Goal: Task Accomplishment & Management: Complete application form

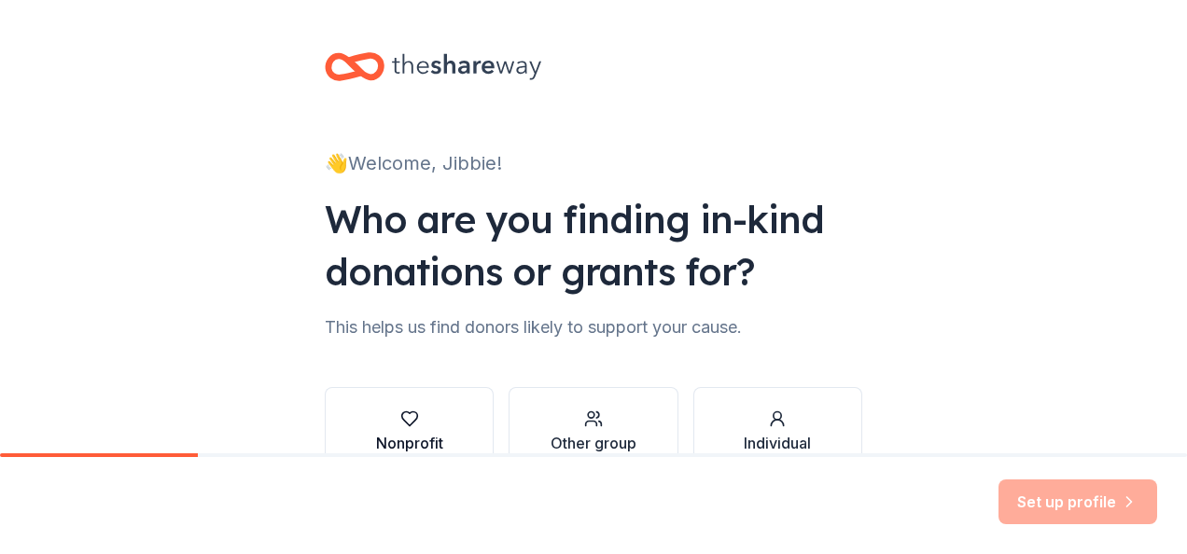
click at [440, 420] on button "Nonprofit" at bounding box center [409, 432] width 169 height 90
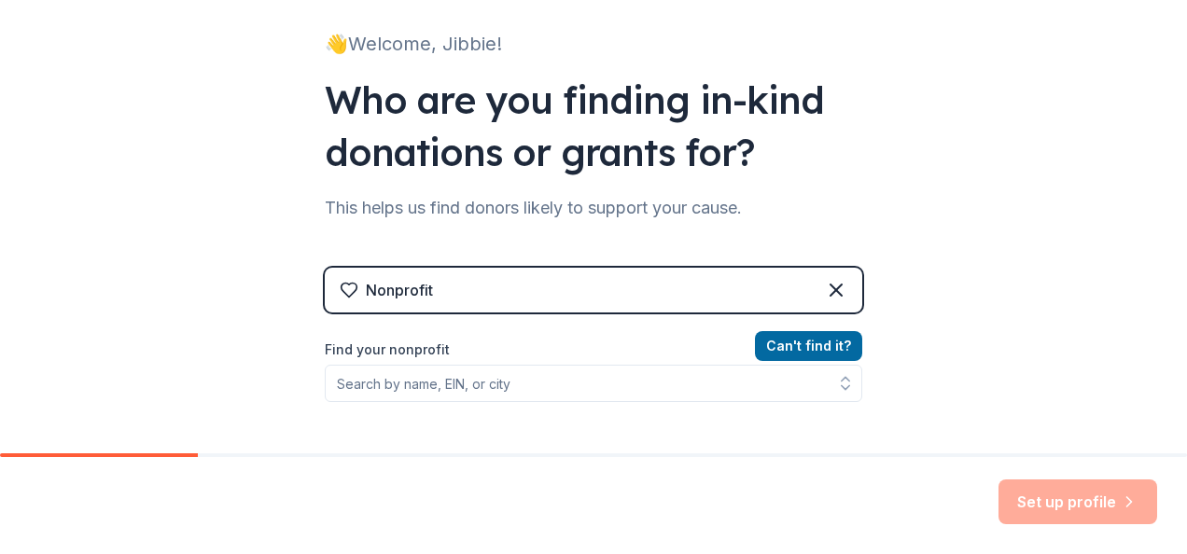
scroll to position [196, 0]
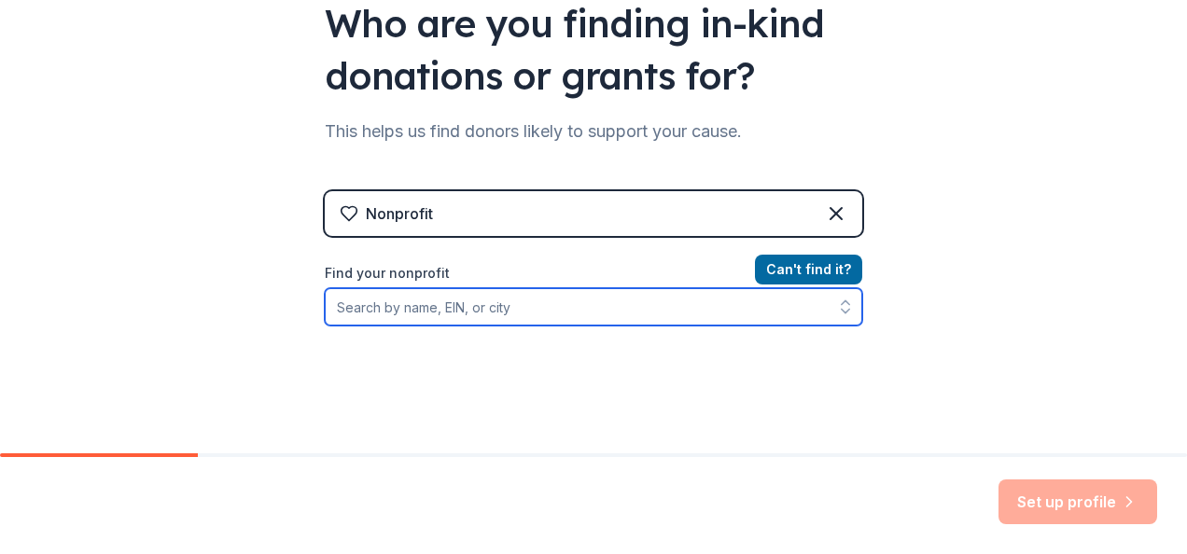
click at [453, 309] on input "Find your nonprofit" at bounding box center [593, 306] width 537 height 37
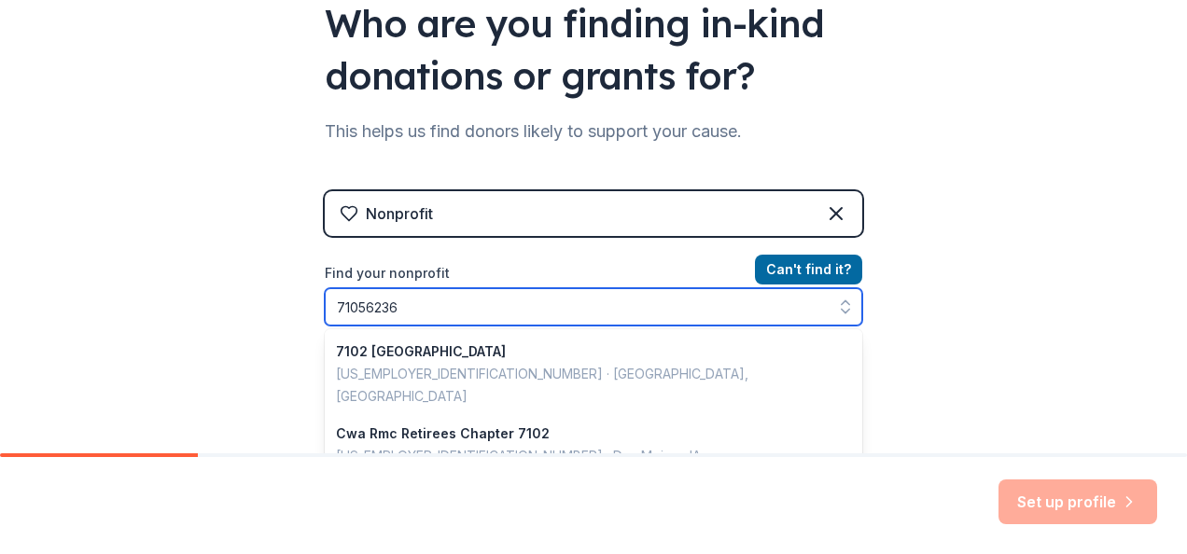
type input "710562360"
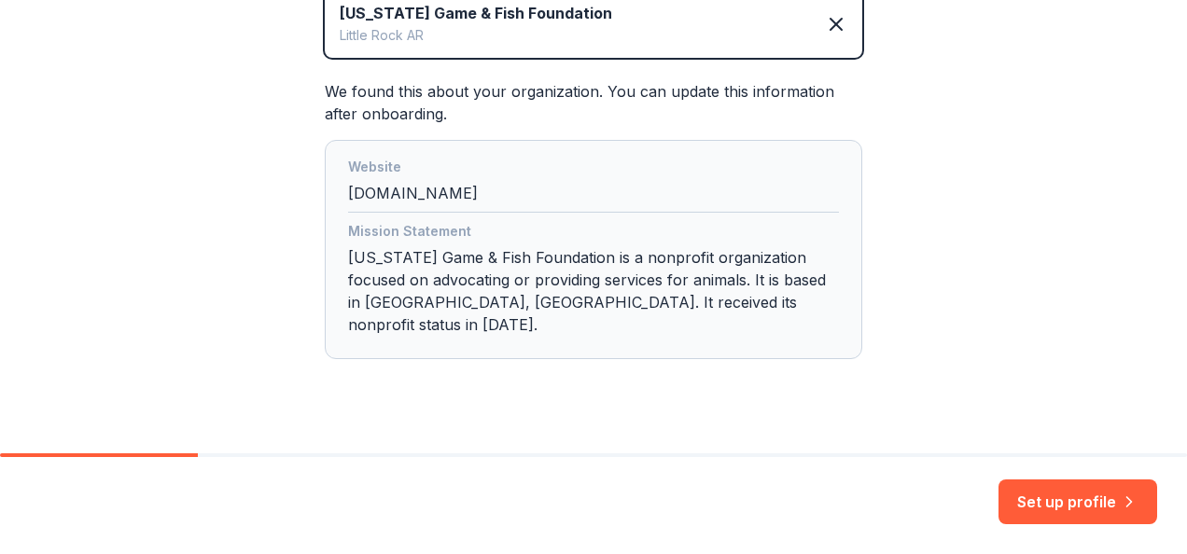
scroll to position [473, 0]
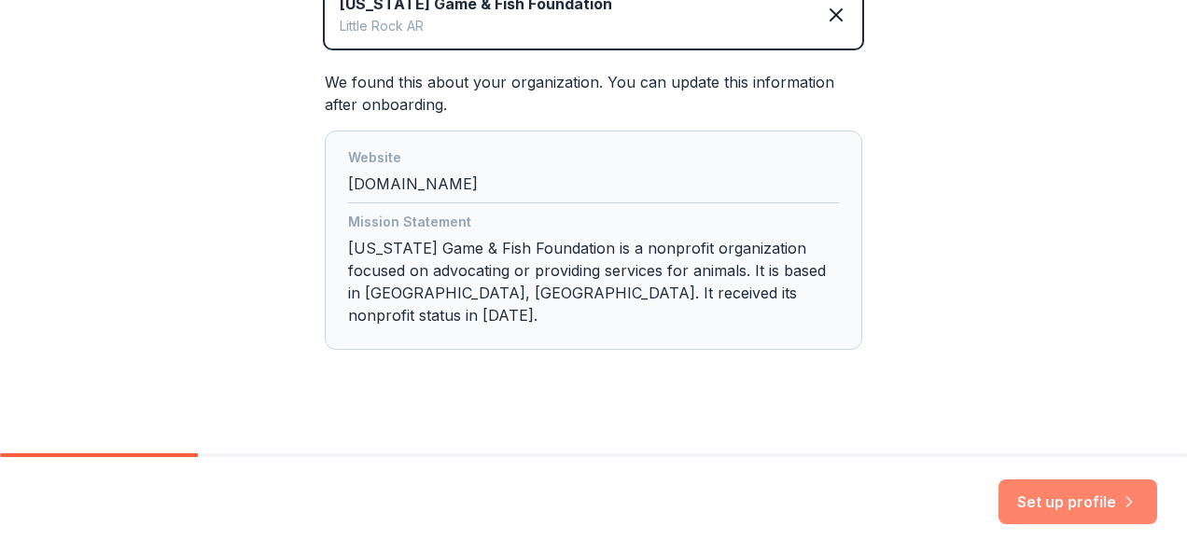
click at [1067, 500] on button "Set up profile" at bounding box center [1077, 502] width 159 height 45
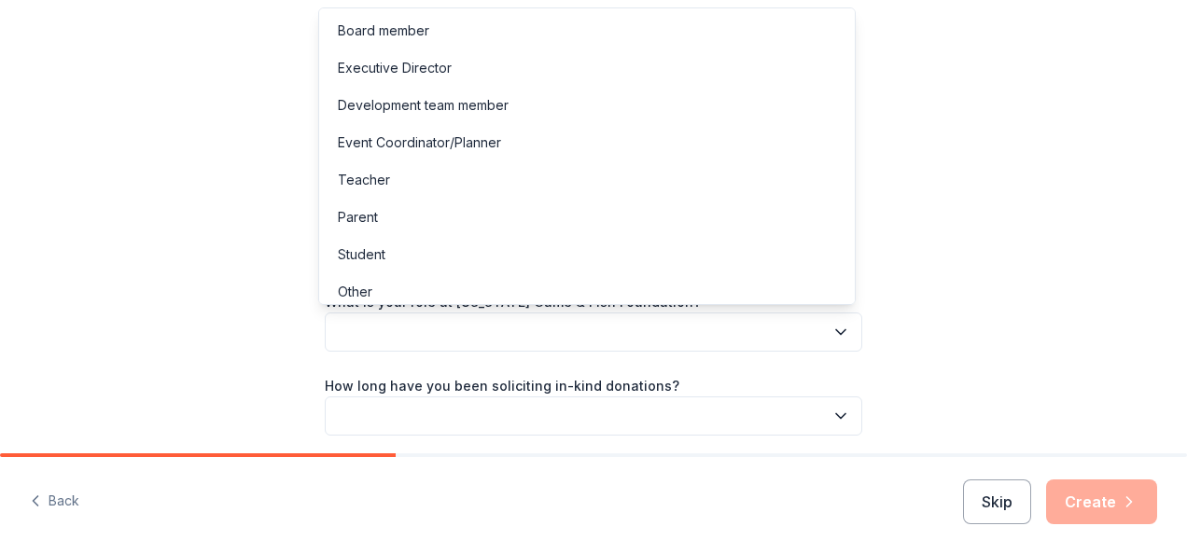
click at [545, 328] on button "button" at bounding box center [593, 332] width 537 height 39
click at [420, 103] on div "Development team member" at bounding box center [423, 105] width 171 height 22
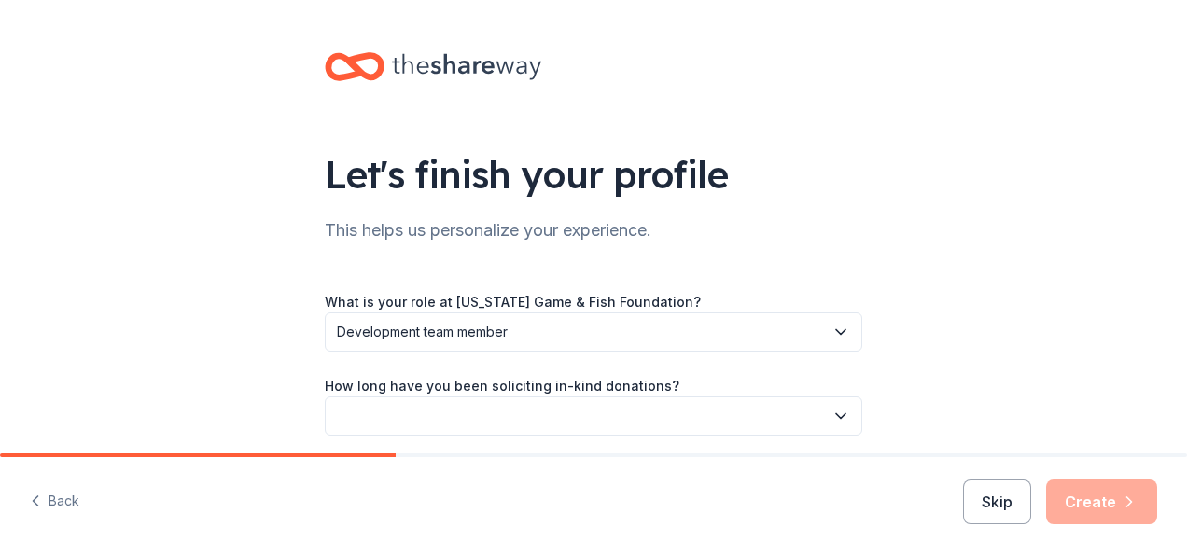
click at [420, 409] on button "button" at bounding box center [593, 416] width 537 height 39
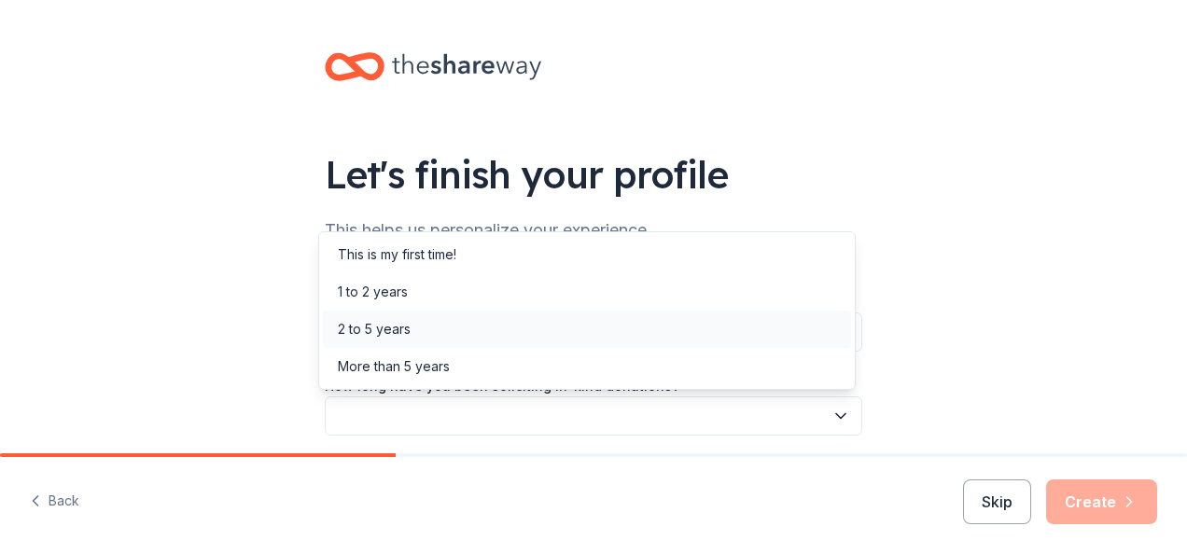
click at [411, 331] on div "2 to 5 years" at bounding box center [587, 329] width 528 height 37
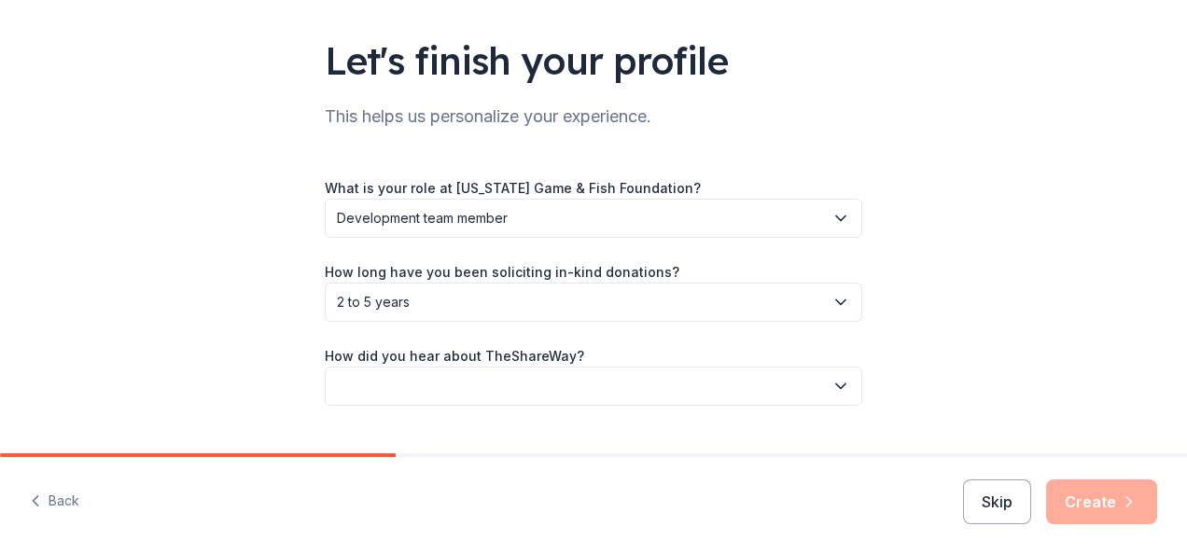
scroll to position [156, 0]
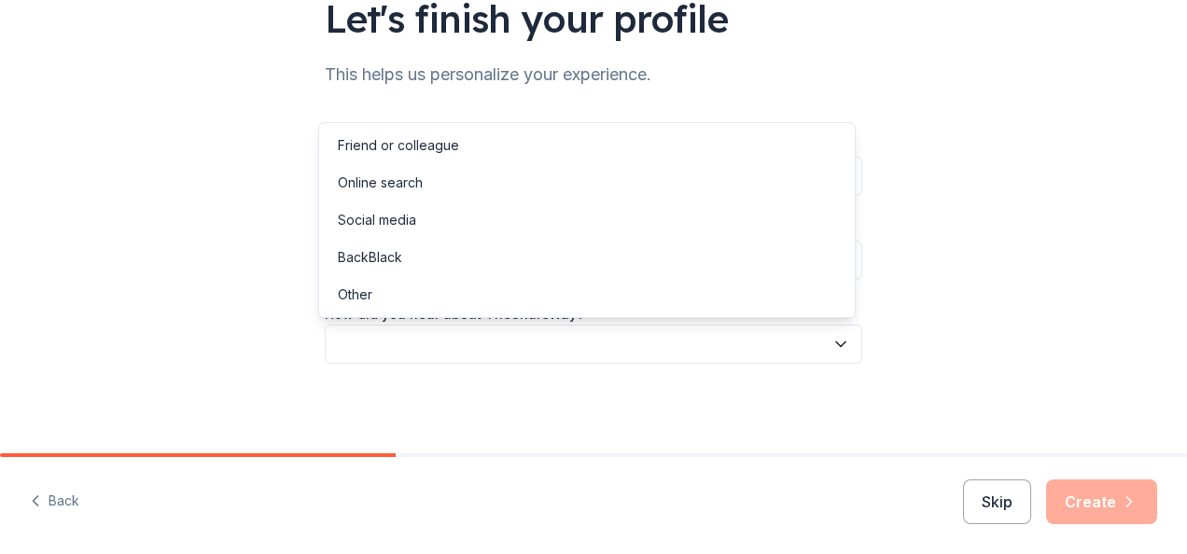
click at [724, 342] on button "button" at bounding box center [593, 344] width 537 height 39
click at [555, 186] on div "Online search" at bounding box center [587, 182] width 528 height 37
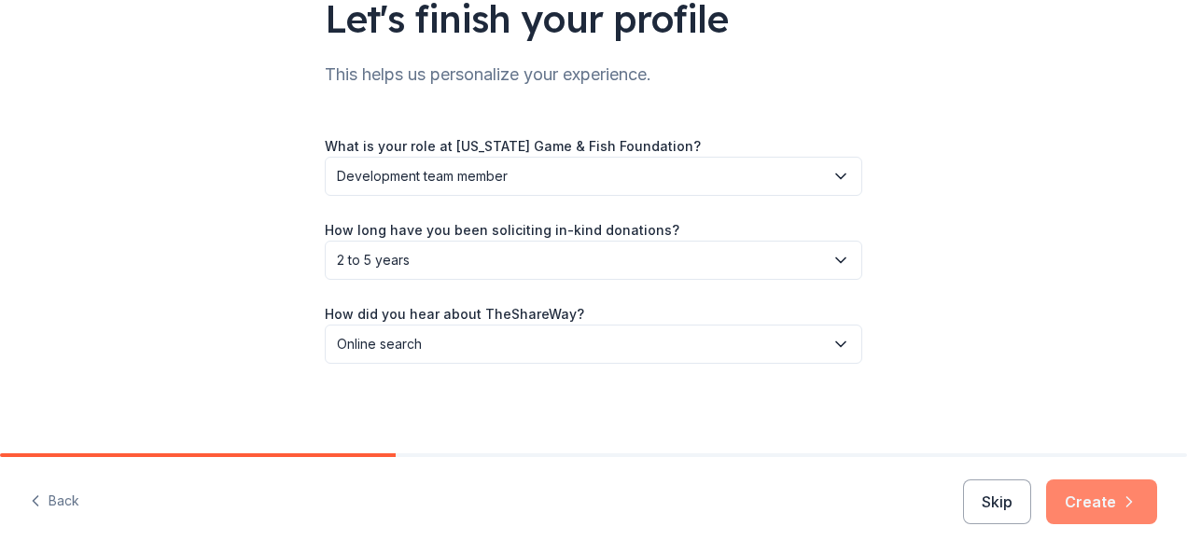
click at [1089, 498] on button "Create" at bounding box center [1101, 502] width 111 height 45
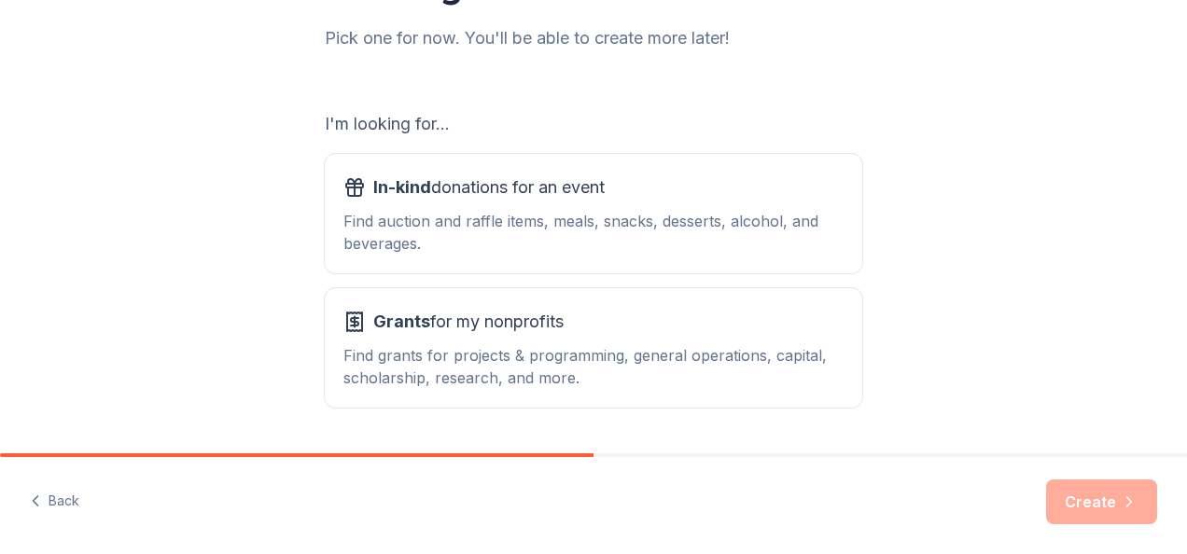
scroll to position [269, 0]
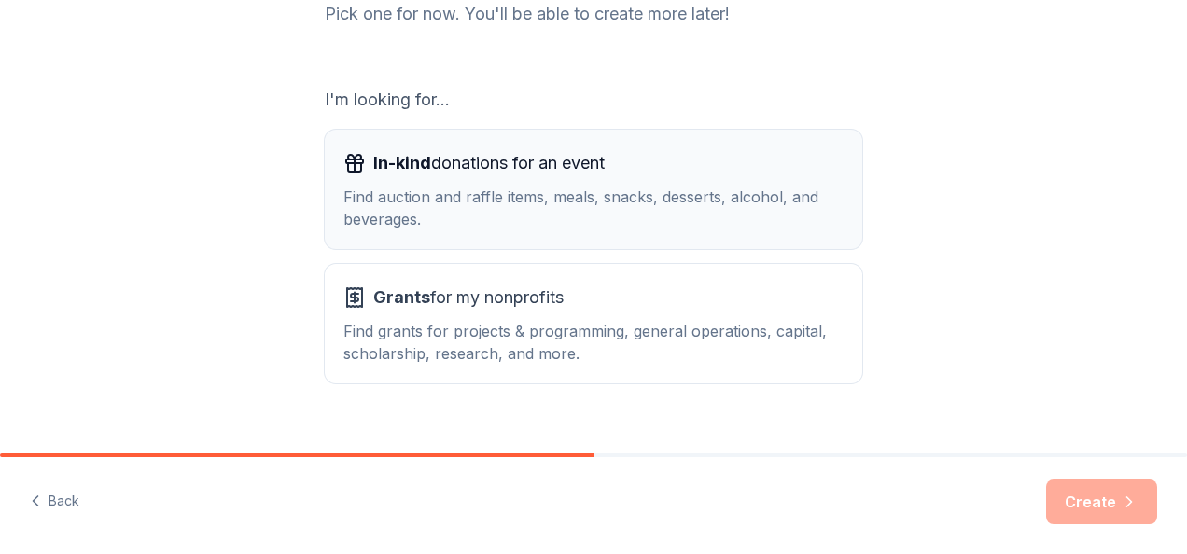
click at [523, 218] on div "Find auction and raffle items, meals, snacks, desserts, alcohol, and beverages." at bounding box center [593, 208] width 500 height 45
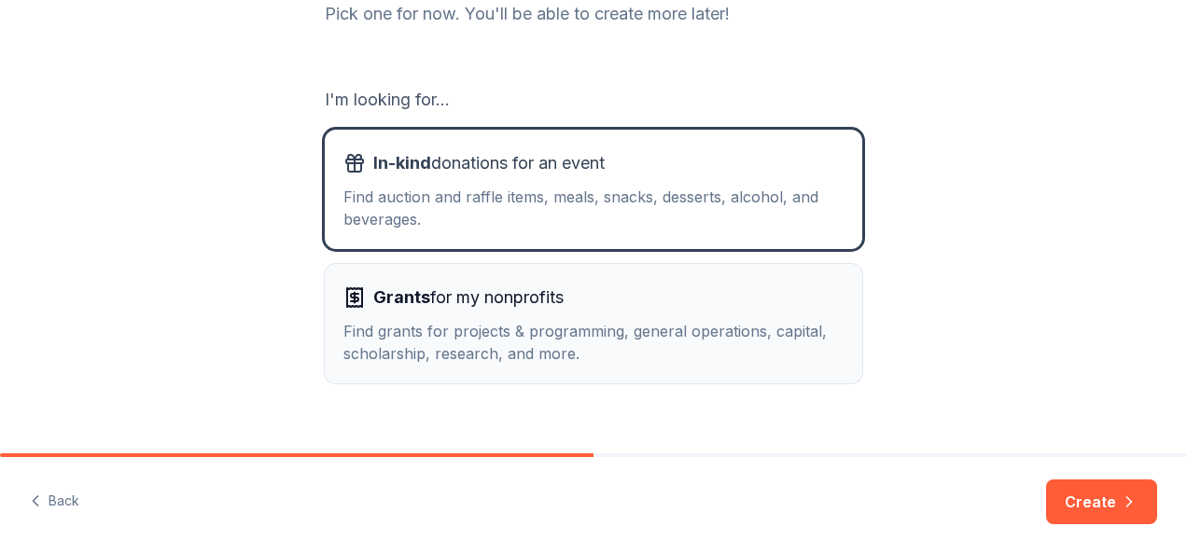
click at [581, 317] on div "Grants for my nonprofits Find grants for projects & programming, general operat…" at bounding box center [593, 324] width 500 height 82
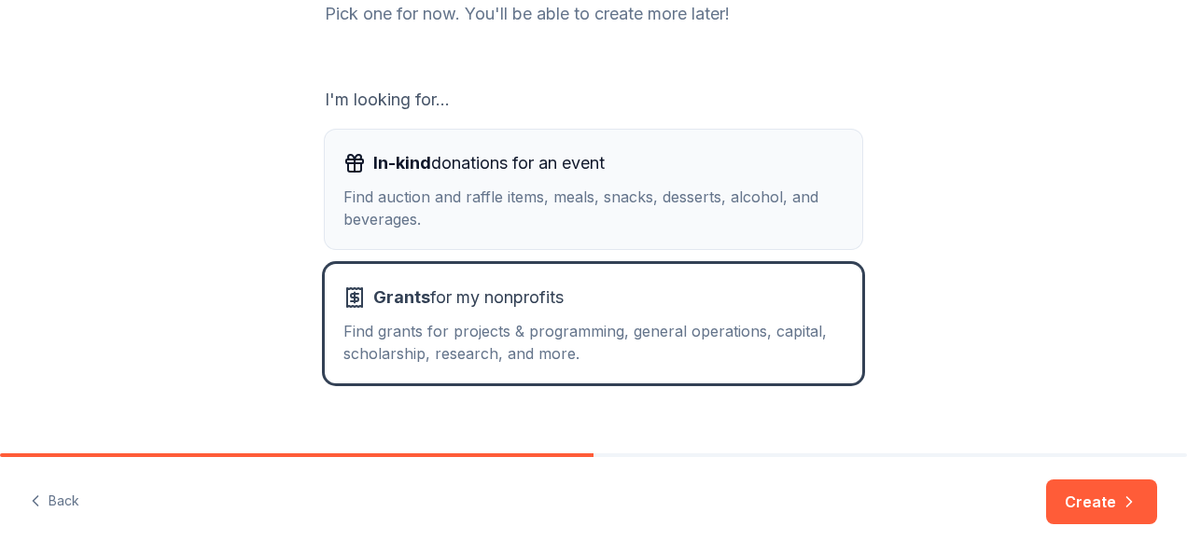
click at [561, 213] on div "Find auction and raffle items, meals, snacks, desserts, alcohol, and beverages." at bounding box center [593, 208] width 500 height 45
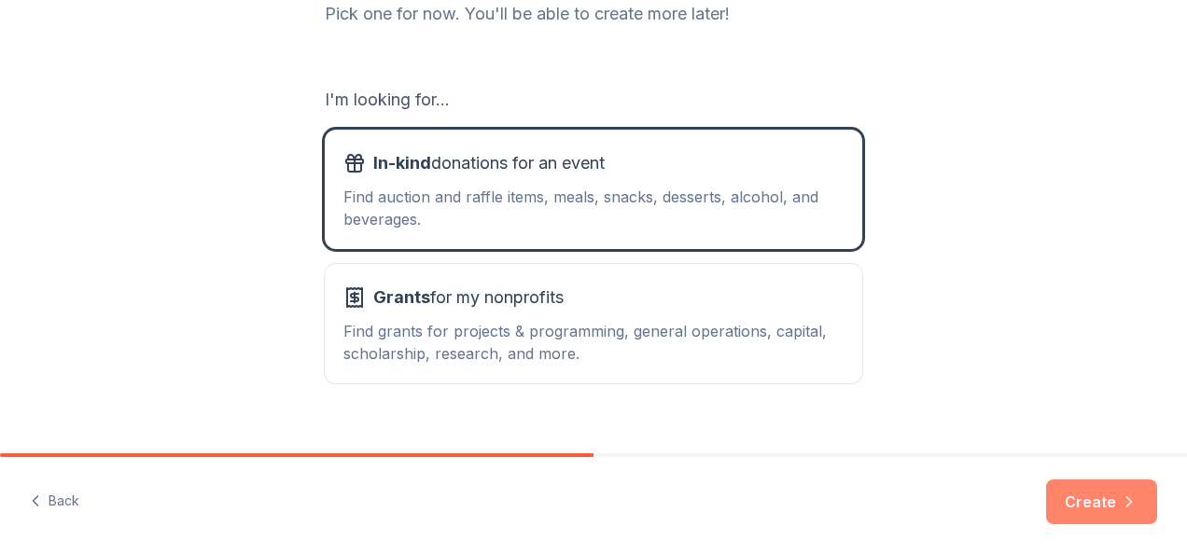
click at [1082, 502] on button "Create" at bounding box center [1101, 502] width 111 height 45
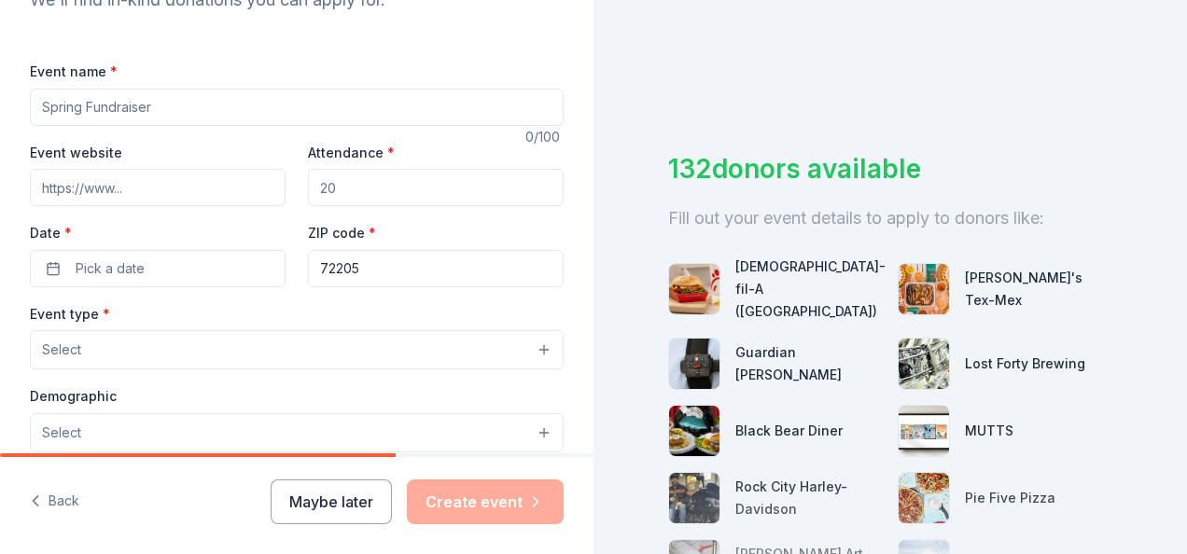
click at [156, 106] on input "Event name *" at bounding box center [297, 107] width 534 height 37
type input "Night of Conservation"
click at [128, 187] on input "Event website" at bounding box center [158, 187] width 256 height 37
type input "www.agff.org"
click at [356, 188] on input "Attendance *" at bounding box center [436, 187] width 256 height 37
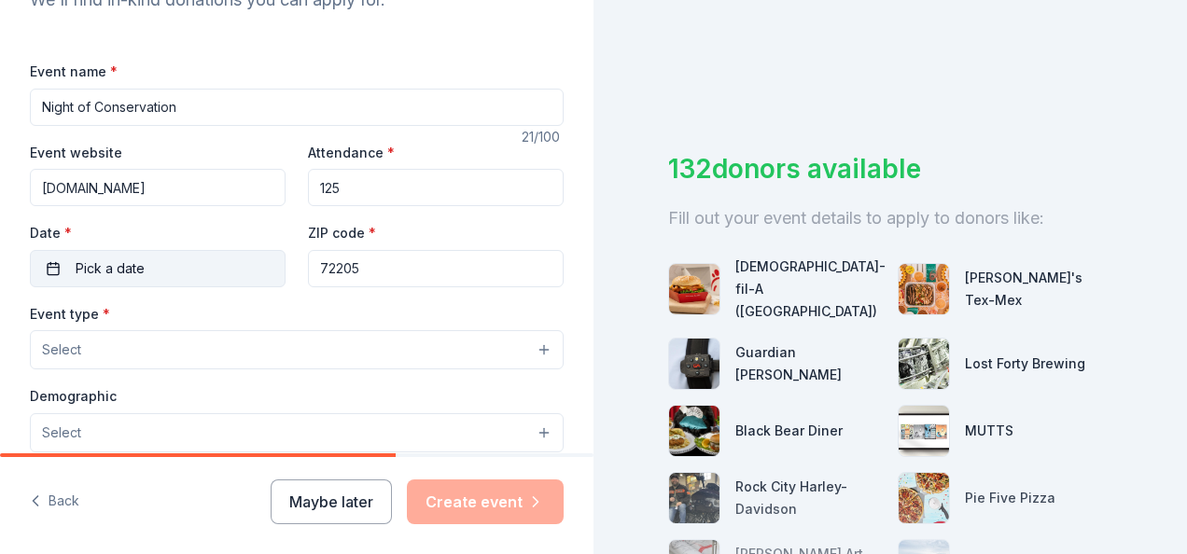
type input "125"
click at [202, 261] on button "Pick a date" at bounding box center [158, 268] width 256 height 37
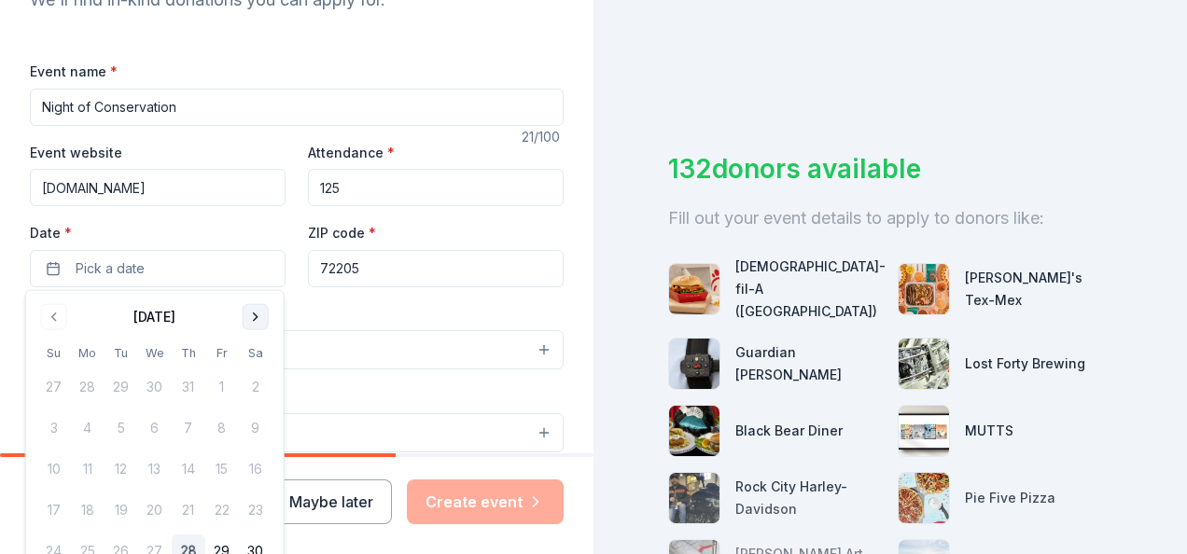
click at [261, 310] on button "Go to next month" at bounding box center [256, 317] width 26 height 26
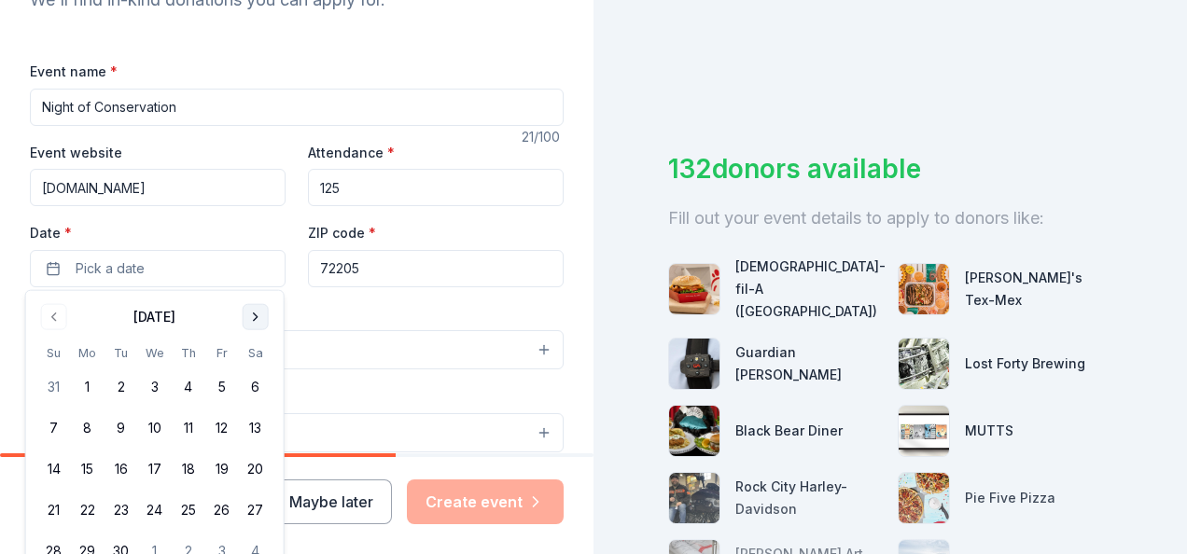
click at [261, 310] on button "Go to next month" at bounding box center [256, 317] width 26 height 26
click at [189, 383] on button "2" at bounding box center [189, 387] width 34 height 34
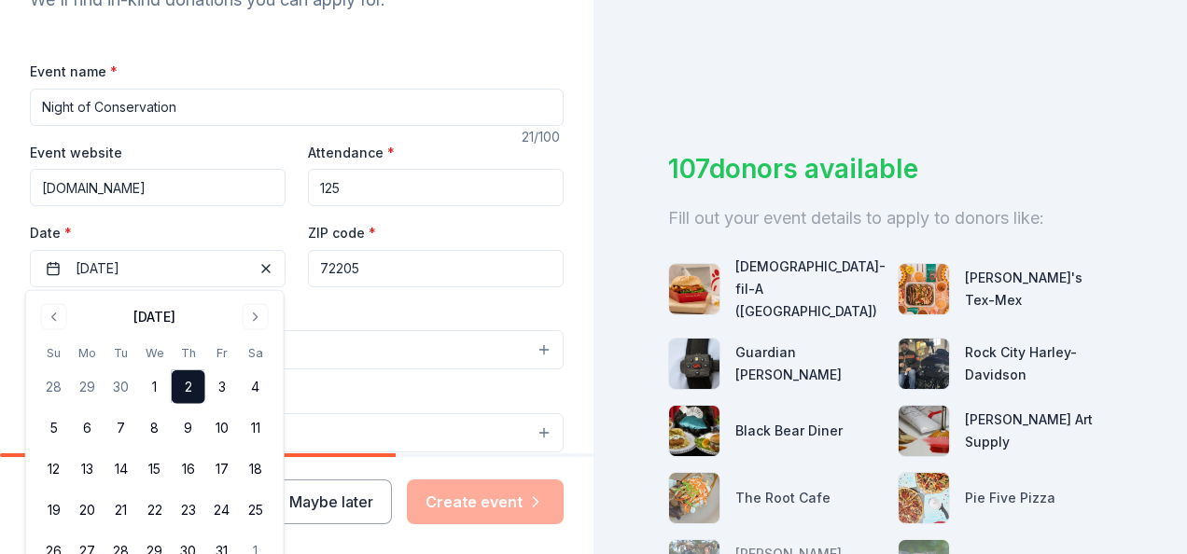
click at [377, 269] on input "72205" at bounding box center [436, 268] width 256 height 37
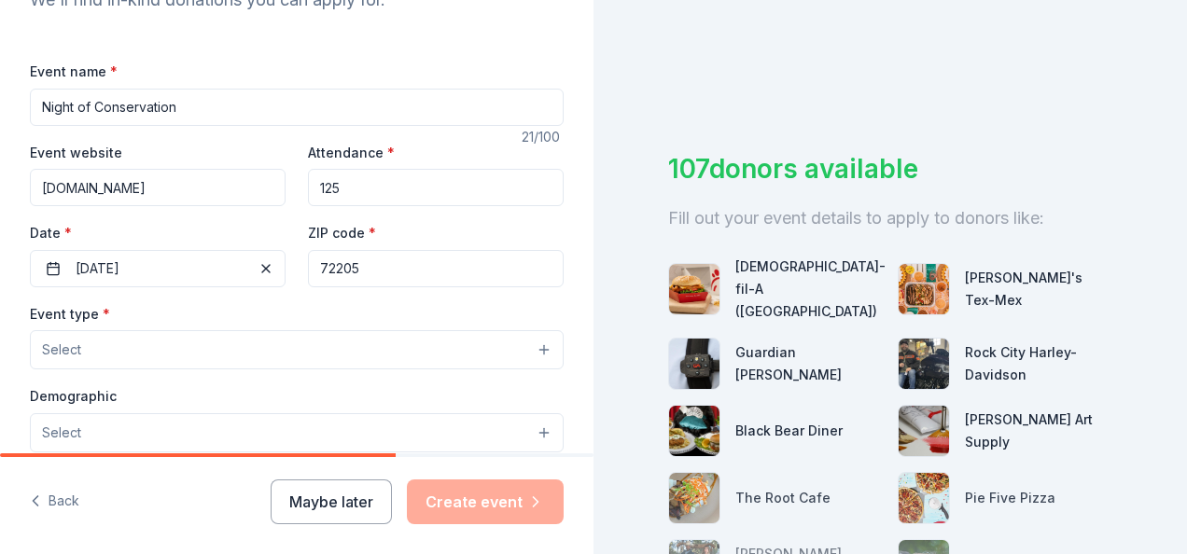
click at [184, 342] on button "Select" at bounding box center [297, 349] width 534 height 39
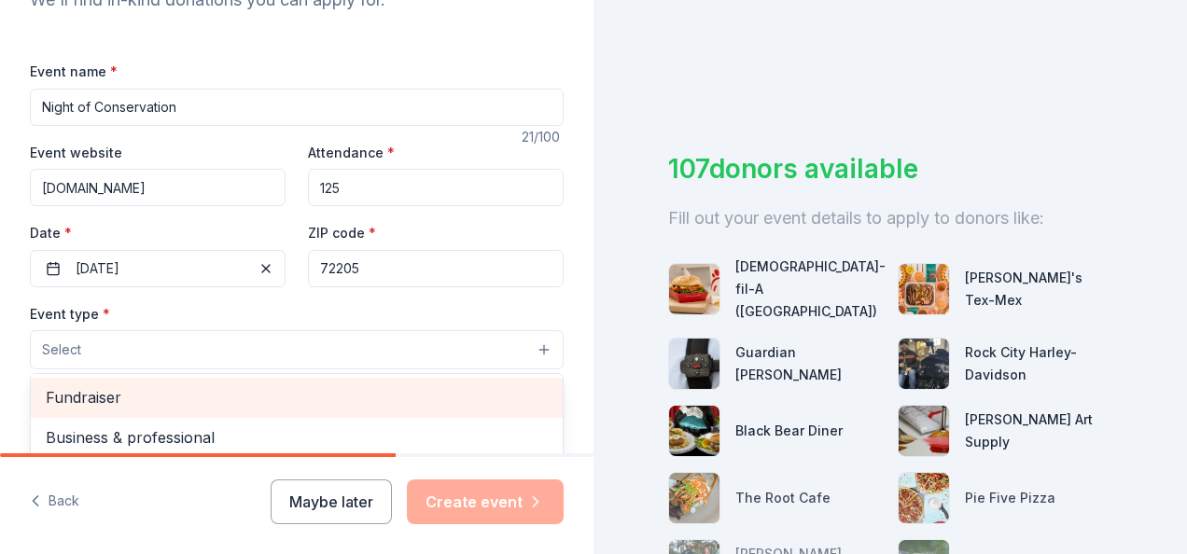
click at [190, 400] on span "Fundraiser" at bounding box center [297, 397] width 502 height 24
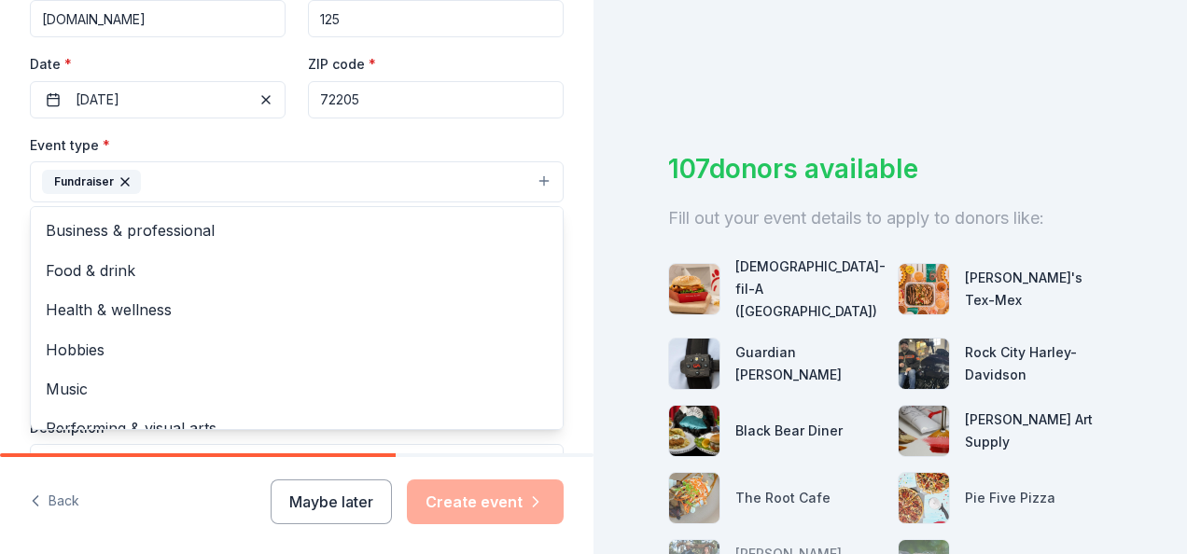
scroll to position [499, 0]
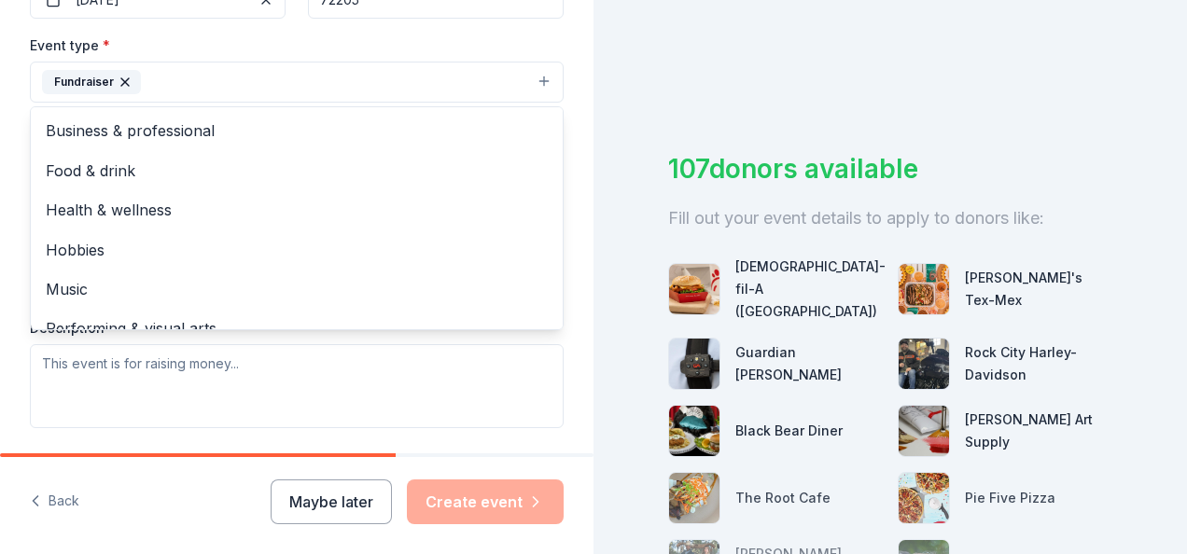
click at [502, 351] on div "Event type * Fundraiser Business & professional Food & drink Health & wellness …" at bounding box center [297, 231] width 534 height 395
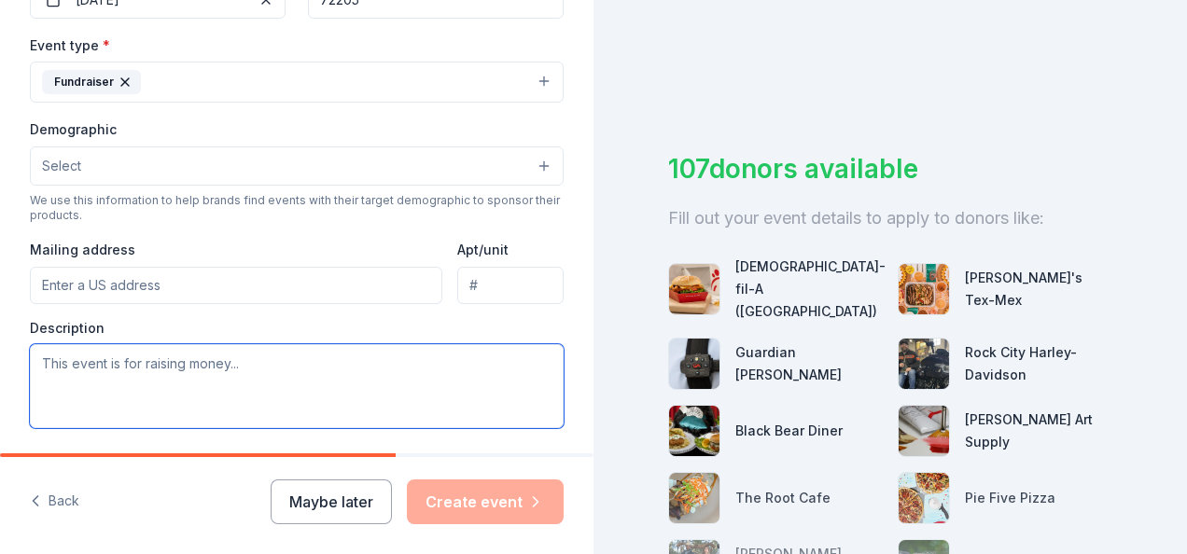
click at [223, 369] on textarea at bounding box center [297, 386] width 534 height 84
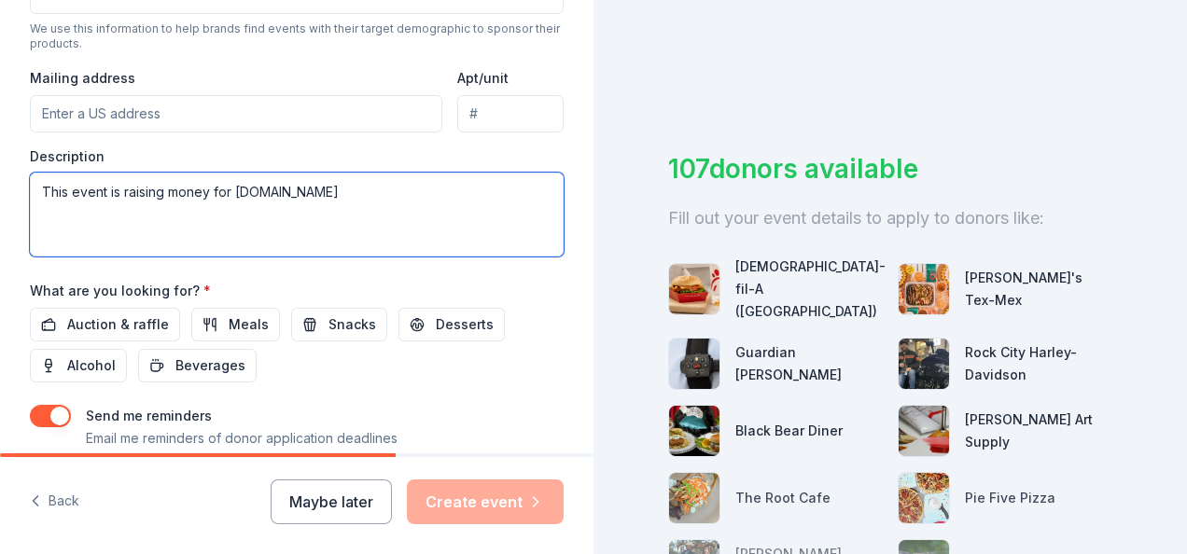
scroll to position [708, 0]
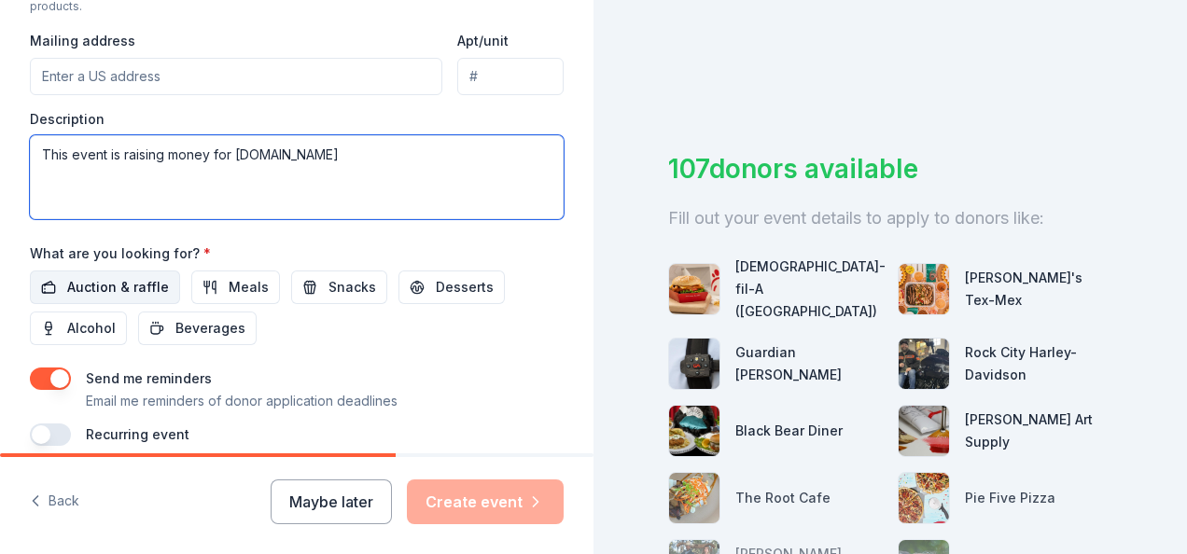
type textarea "This event is raising money for AGFF.org"
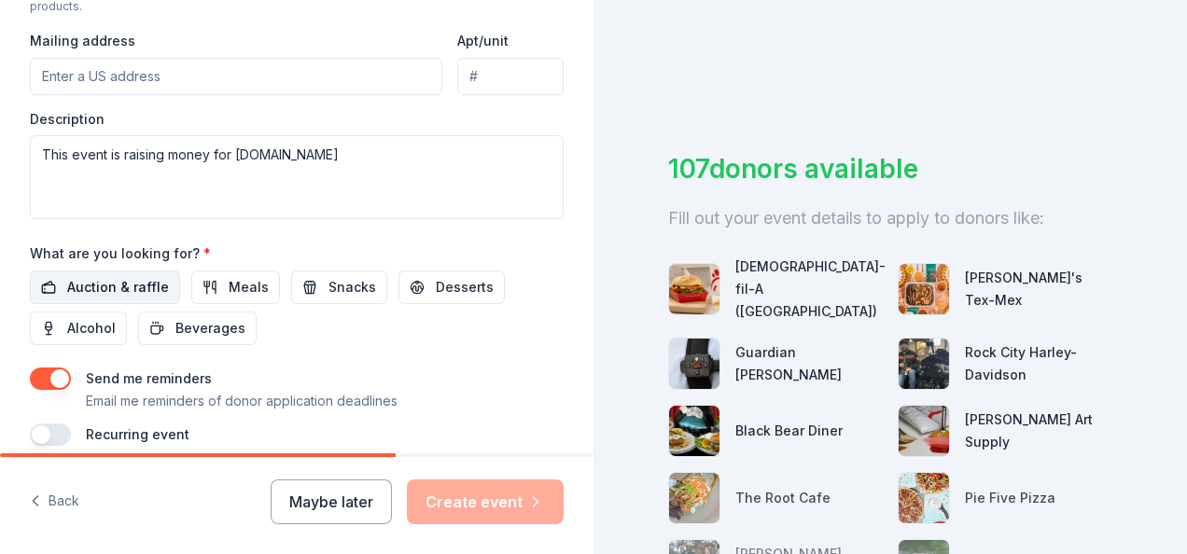
click at [127, 276] on span "Auction & raffle" at bounding box center [118, 287] width 102 height 22
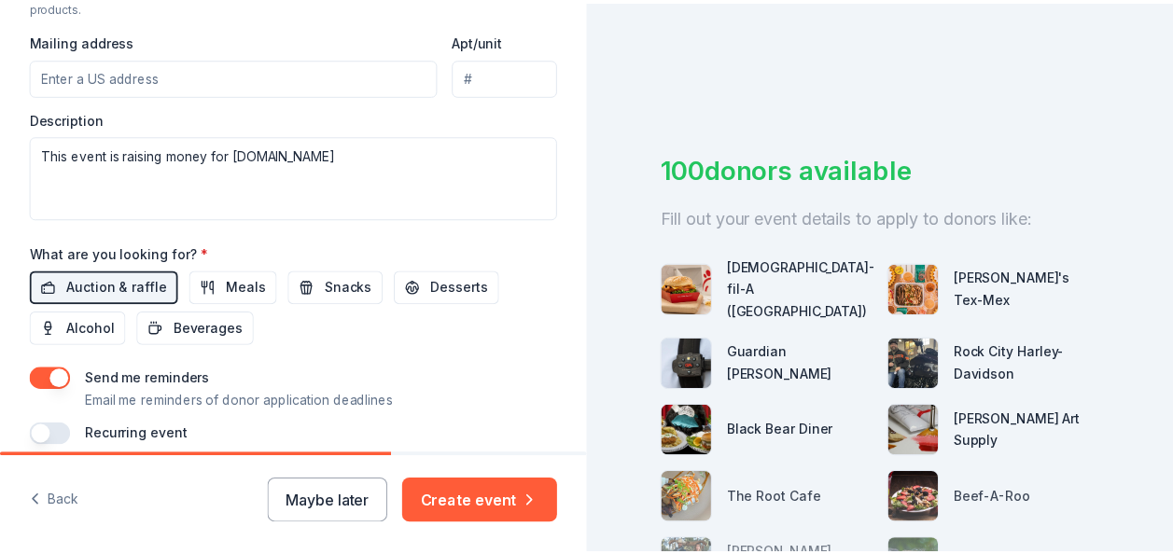
scroll to position [786, 0]
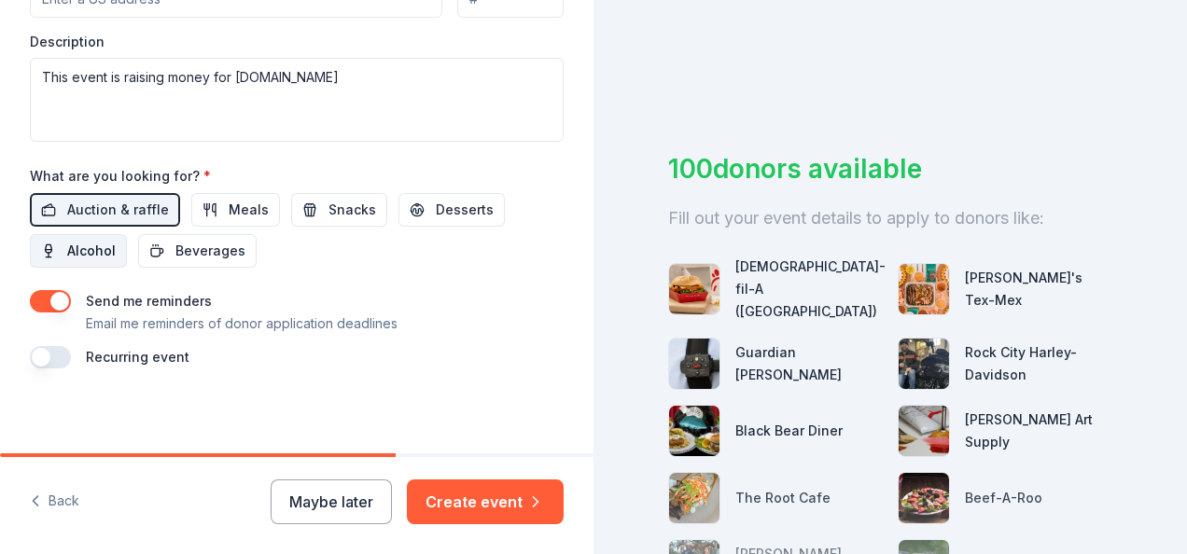
click at [94, 240] on span "Alcohol" at bounding box center [91, 251] width 49 height 22
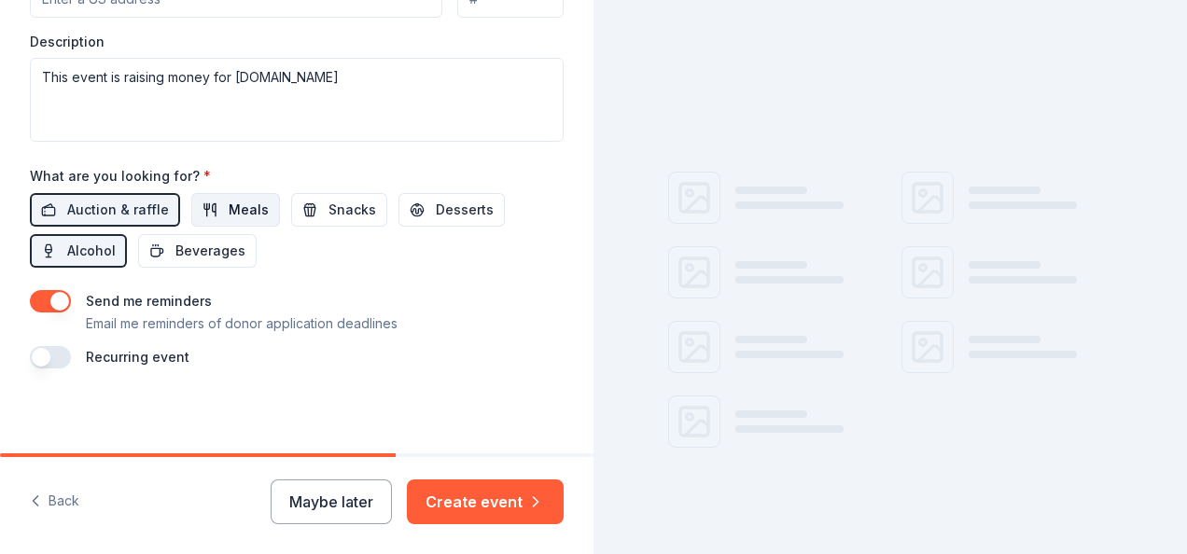
click at [229, 205] on span "Meals" at bounding box center [249, 210] width 40 height 22
click at [346, 201] on span "Snacks" at bounding box center [352, 210] width 48 height 22
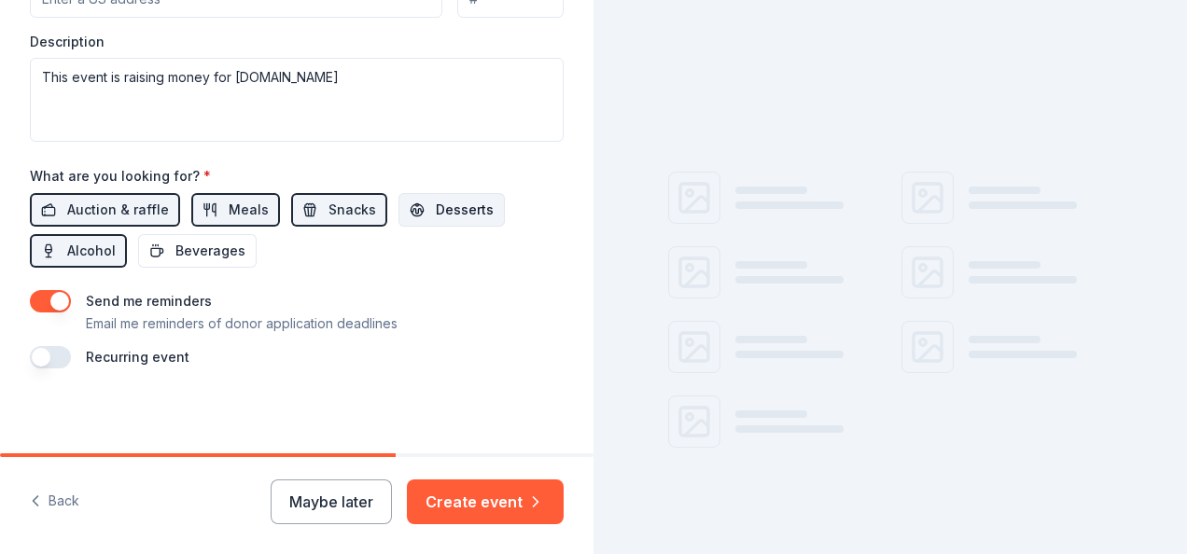
click at [420, 203] on button "Desserts" at bounding box center [451, 210] width 106 height 34
click at [228, 251] on span "Beverages" at bounding box center [210, 251] width 70 height 22
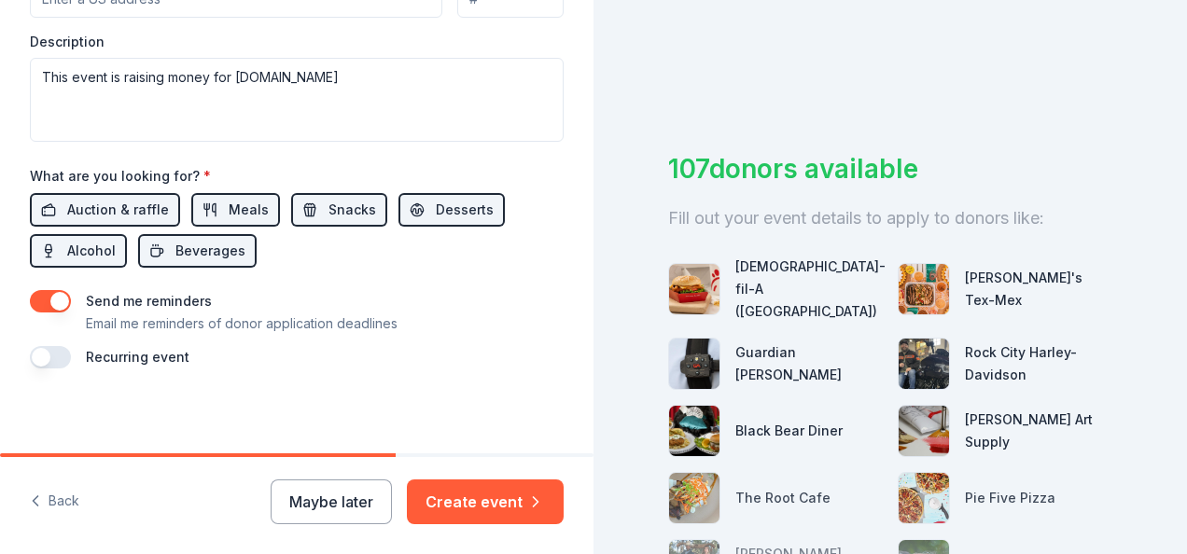
click at [34, 353] on button "button" at bounding box center [50, 357] width 41 height 22
click at [60, 355] on button "button" at bounding box center [50, 357] width 41 height 22
click at [472, 506] on button "Create event" at bounding box center [485, 502] width 157 height 45
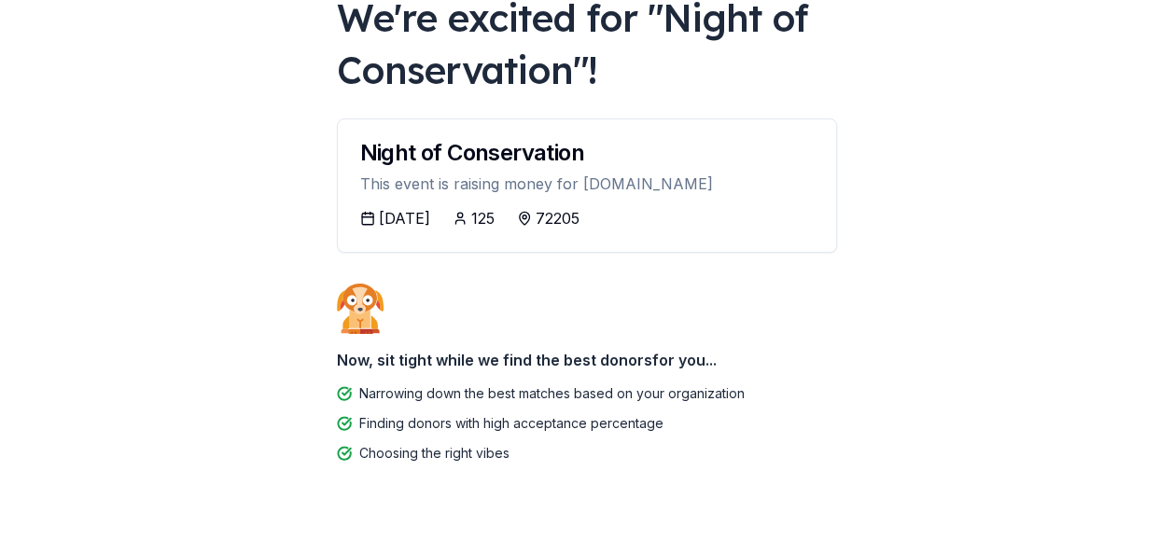
scroll to position [160, 0]
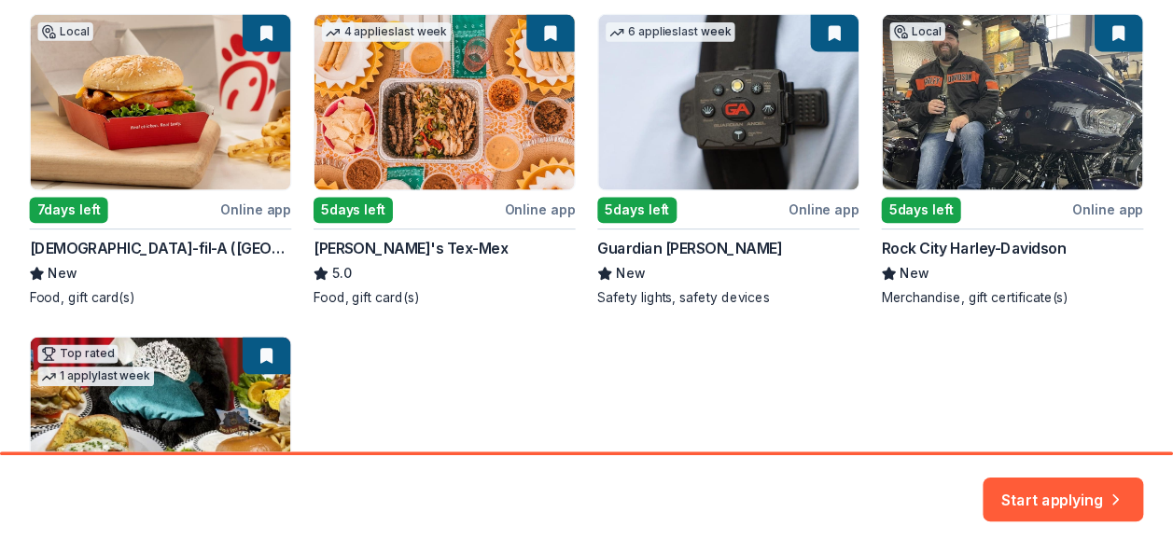
scroll to position [384, 0]
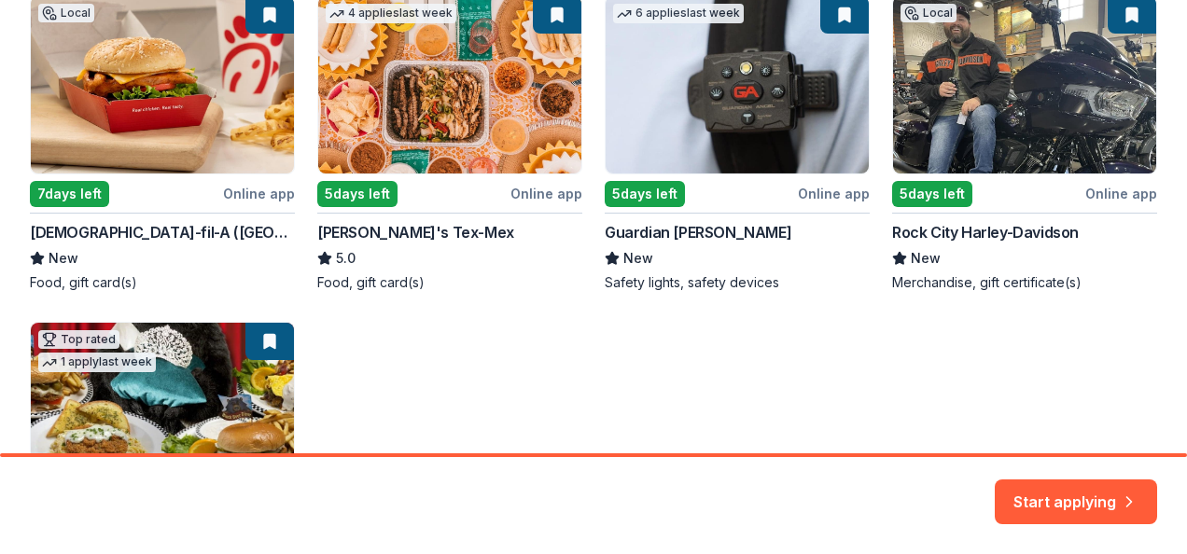
click at [931, 191] on div "Local 7 days left Online app Chick-fil-A (North Little Rock) New Food, gift car…" at bounding box center [593, 306] width 1127 height 623
click at [966, 129] on div "Local 7 days left Online app Chick-fil-A (North Little Rock) New Food, gift car…" at bounding box center [593, 306] width 1127 height 623
click at [1122, 194] on div "Local 7 days left Online app Chick-fil-A (North Little Rock) New Food, gift car…" at bounding box center [593, 306] width 1127 height 623
click at [979, 227] on div "Local 7 days left Online app Chick-fil-A (North Little Rock) New Food, gift car…" at bounding box center [593, 306] width 1127 height 623
click at [902, 271] on div "Local 7 days left Online app Chick-fil-A (North Little Rock) New Food, gift car…" at bounding box center [593, 306] width 1127 height 623
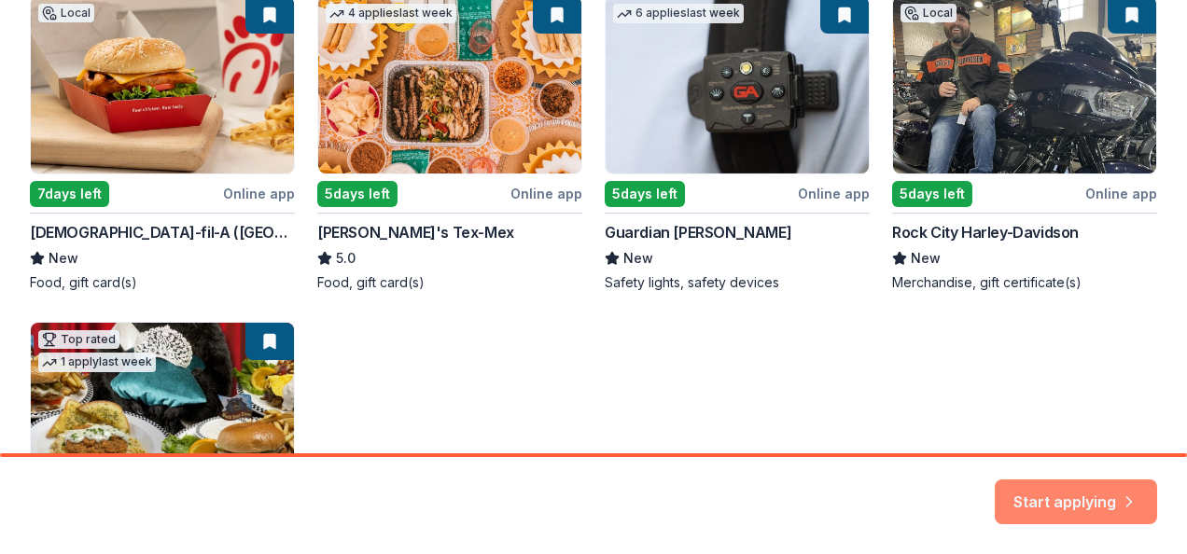
click at [1095, 489] on button "Start applying" at bounding box center [1076, 490] width 162 height 45
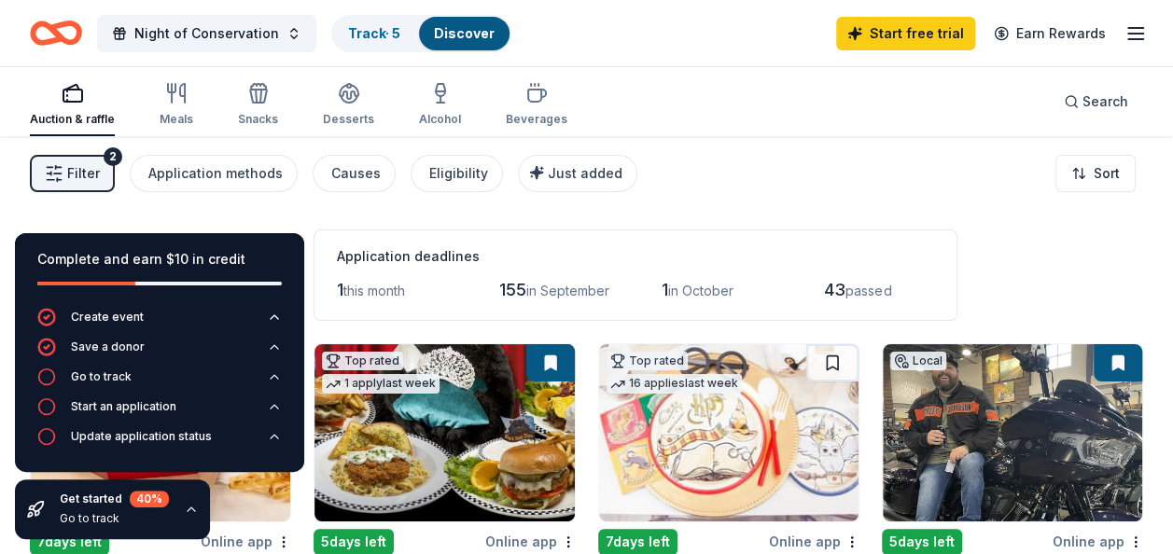
click at [312, 205] on div "Filter 2 Application methods Causes Eligibility Just added Sort" at bounding box center [586, 173] width 1173 height 75
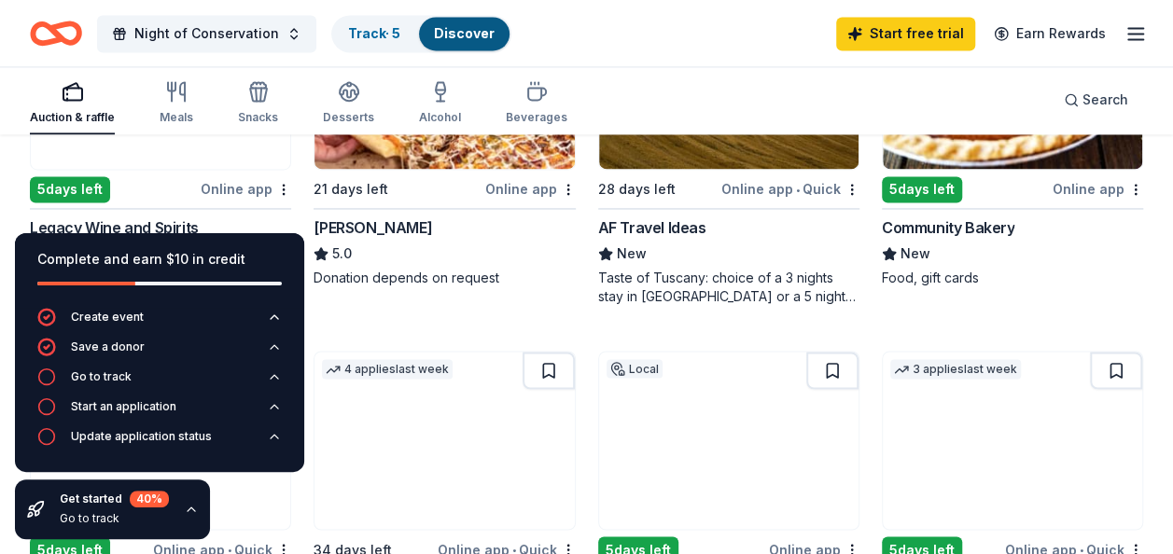
scroll to position [1394, 0]
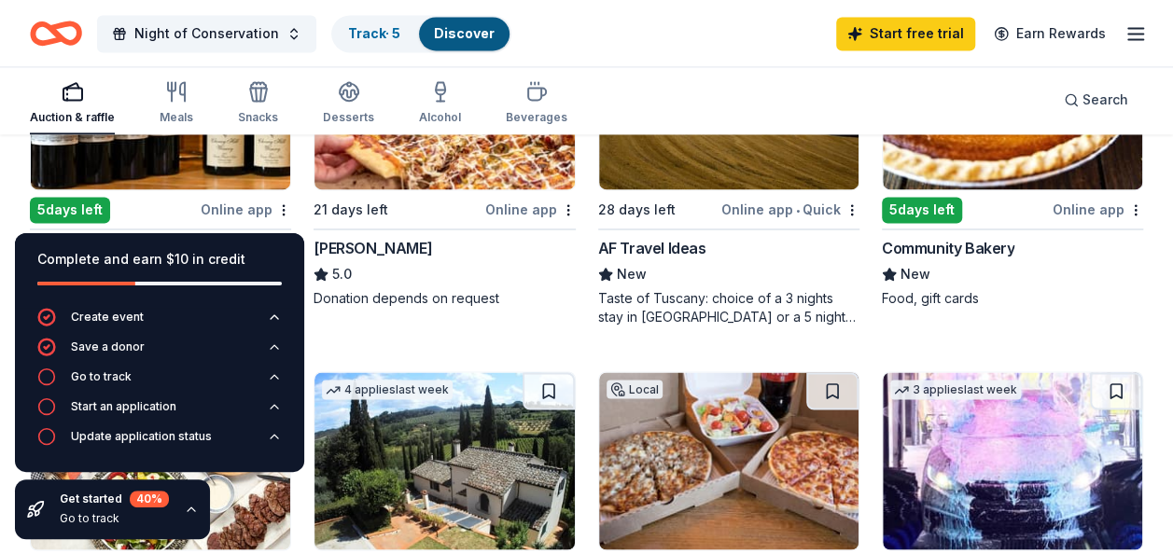
click at [254, 203] on div "Online app" at bounding box center [246, 209] width 91 height 23
click at [396, 31] on div "Track · 6" at bounding box center [374, 34] width 83 height 34
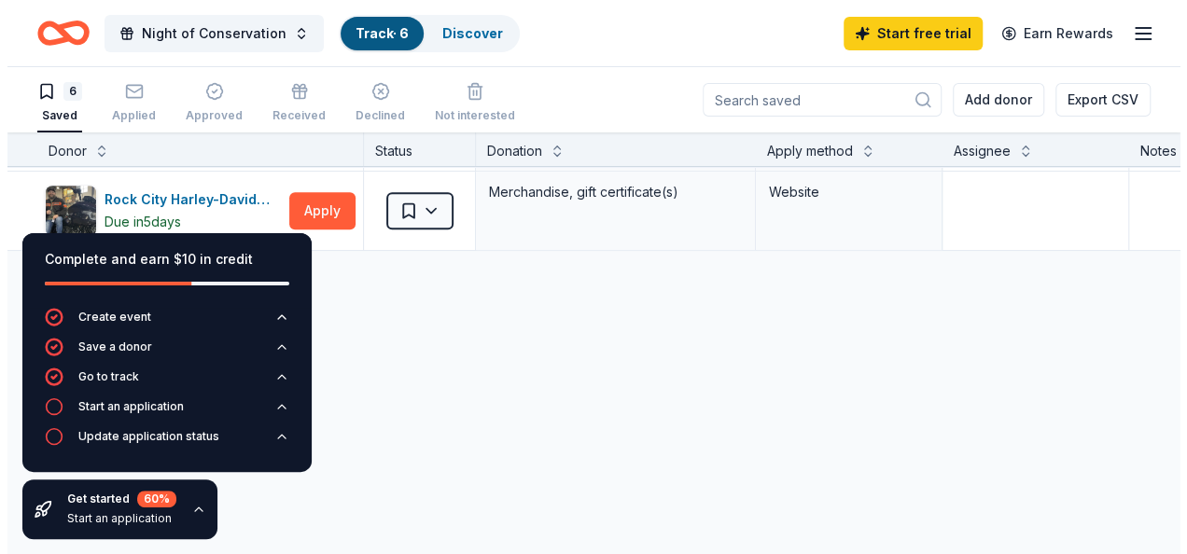
scroll to position [394, 0]
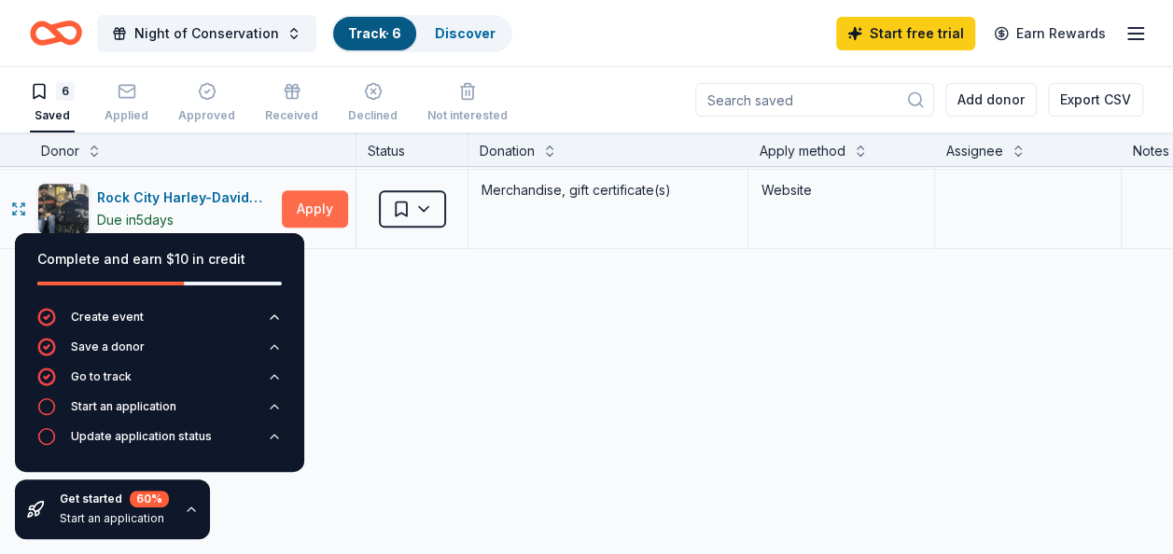
click at [323, 205] on button "Apply" at bounding box center [315, 208] width 66 height 37
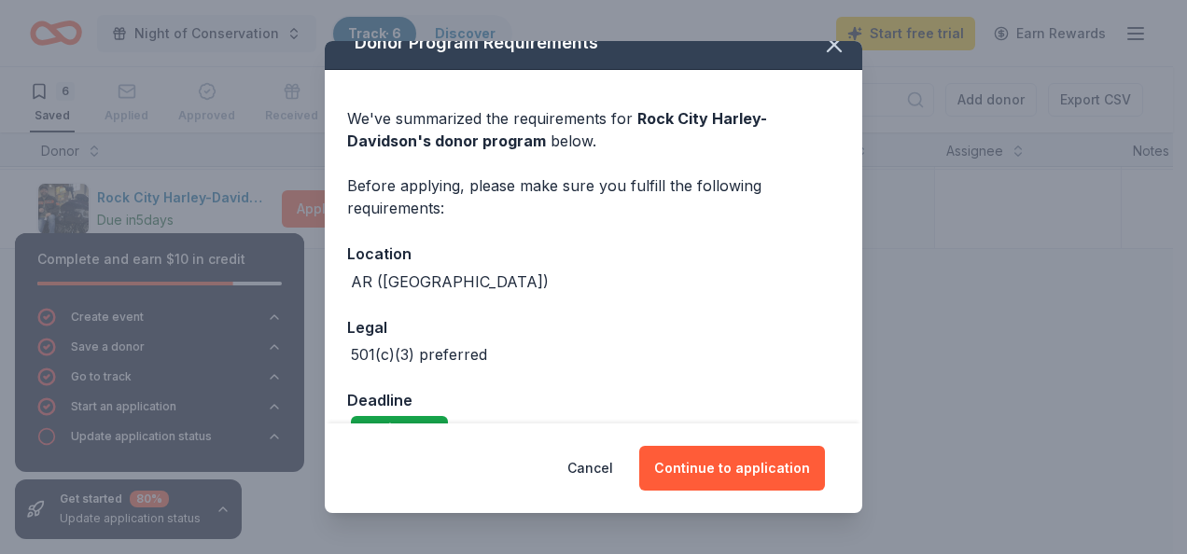
scroll to position [65, 0]
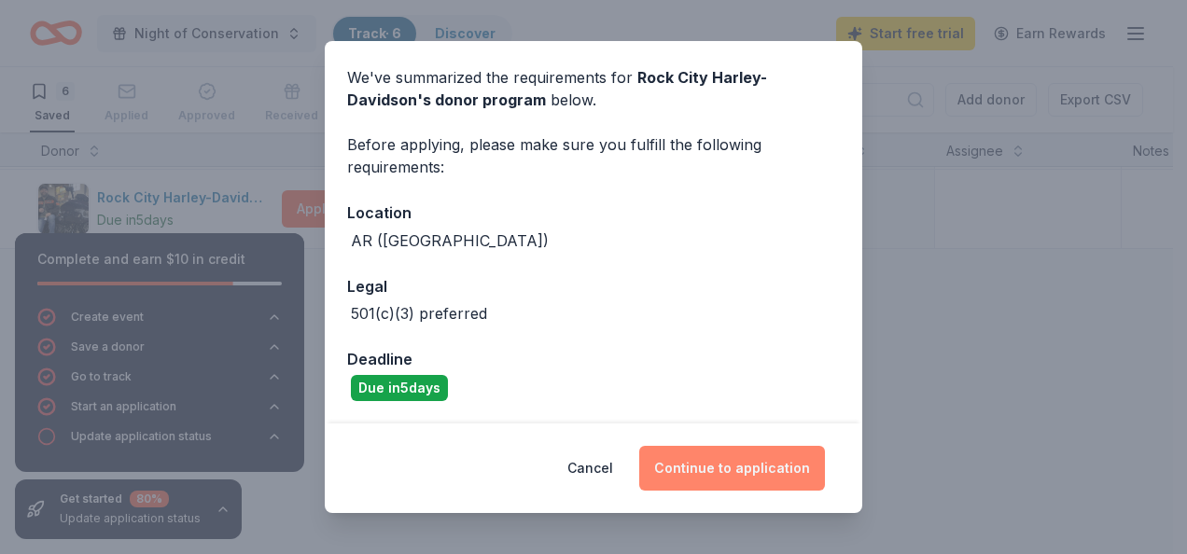
click at [748, 481] on button "Continue to application" at bounding box center [732, 468] width 186 height 45
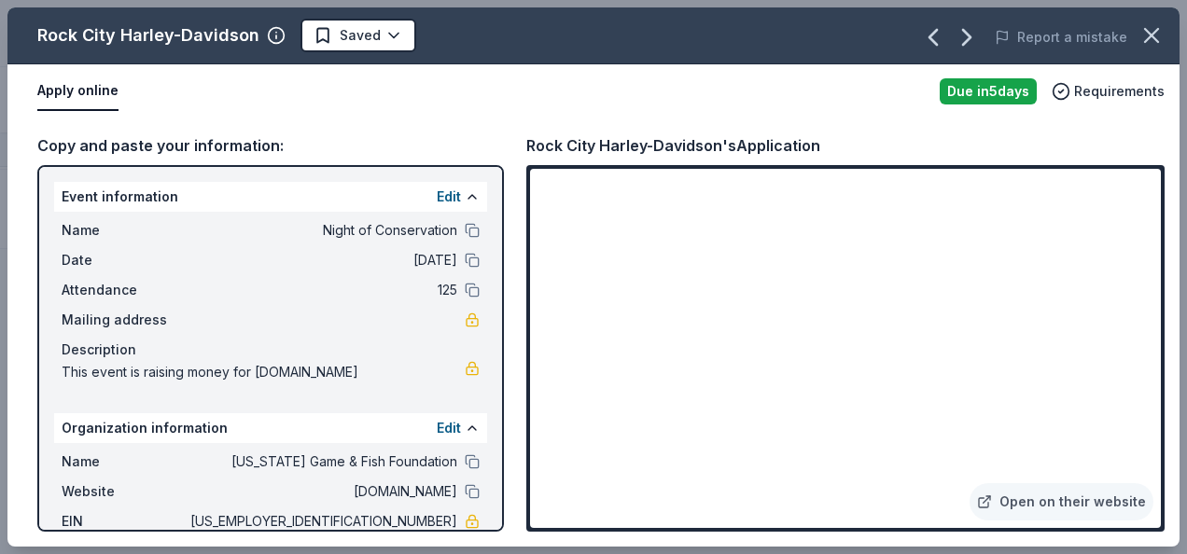
scroll to position [122, 0]
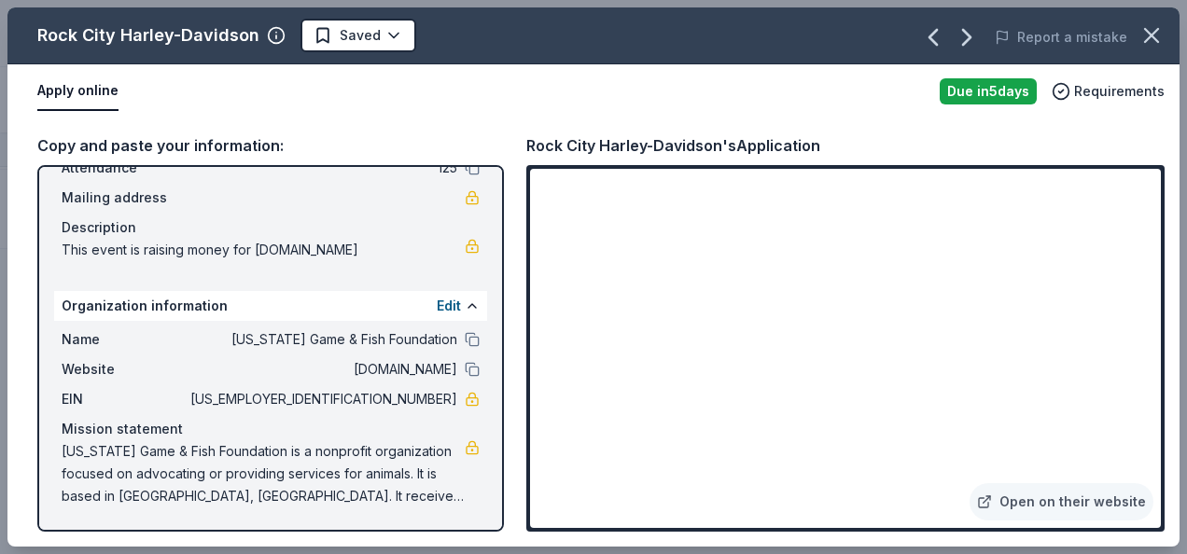
drag, startPoint x: 1161, startPoint y: 333, endPoint x: 1176, endPoint y: 364, distance: 34.2
click at [1176, 364] on div "Copy and paste your information: Event information Edit Name Night of Conservat…" at bounding box center [593, 333] width 1172 height 428
click at [333, 31] on html "Night of Conservation Track · 6 Discover Start free trial Earn Rewards 6 Saved …" at bounding box center [593, 277] width 1187 height 554
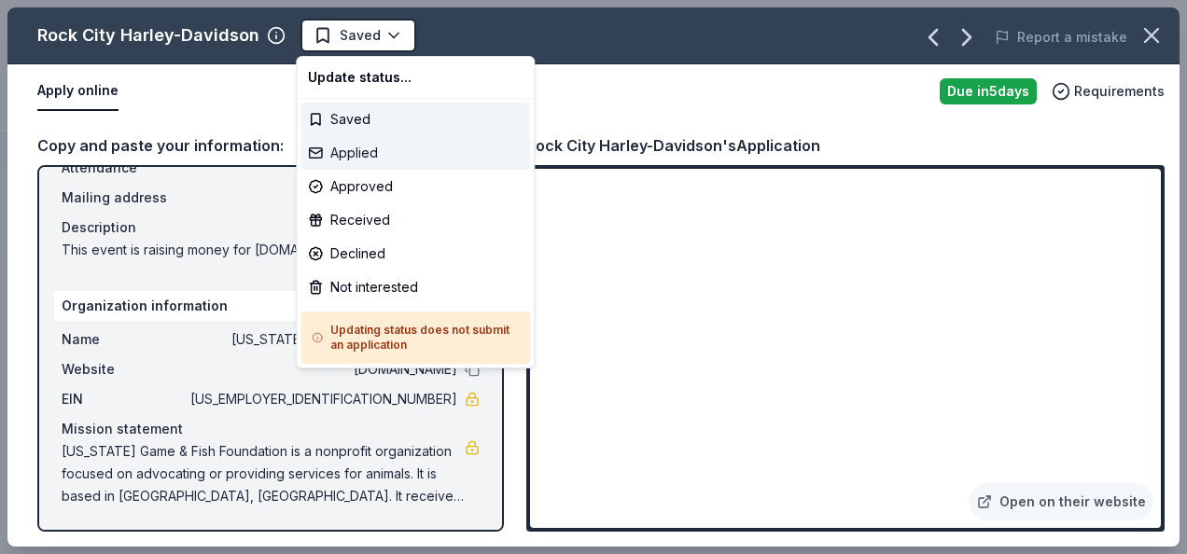
click at [367, 151] on div "Applied" at bounding box center [415, 153] width 230 height 34
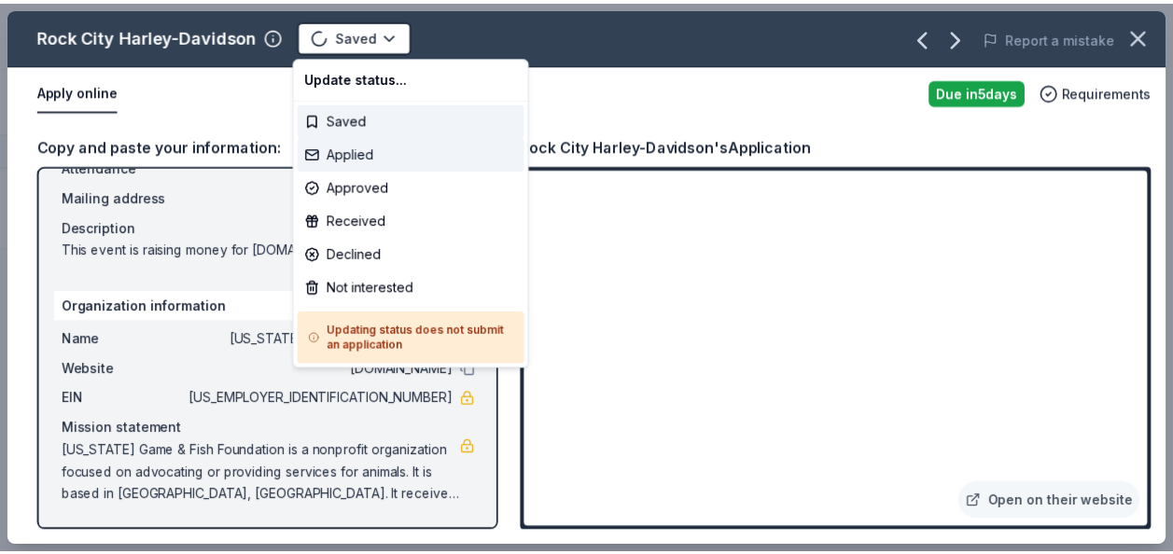
scroll to position [371, 0]
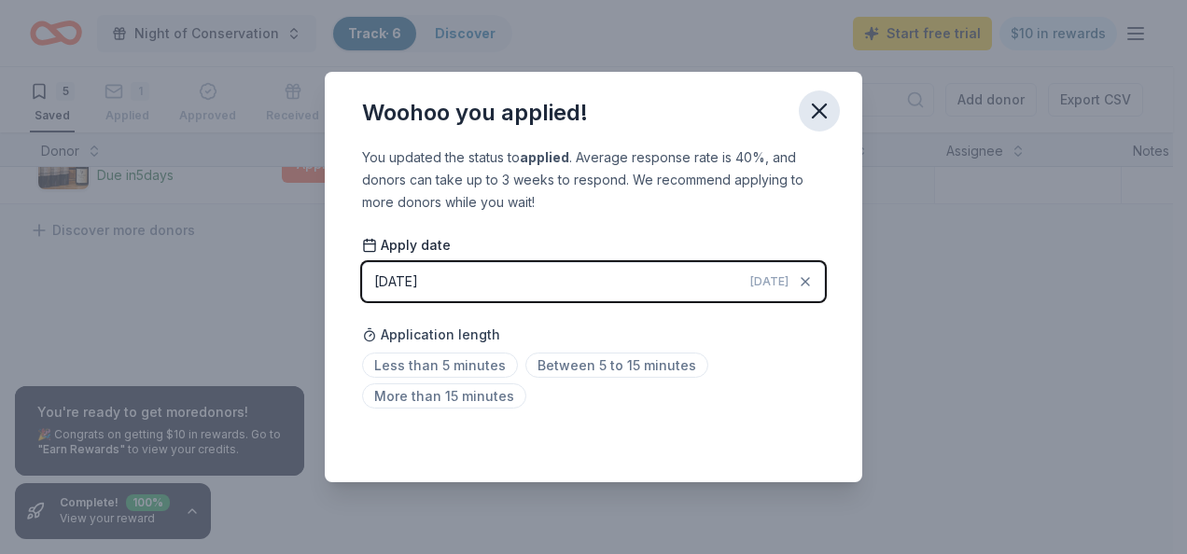
click at [832, 112] on button "button" at bounding box center [819, 111] width 41 height 41
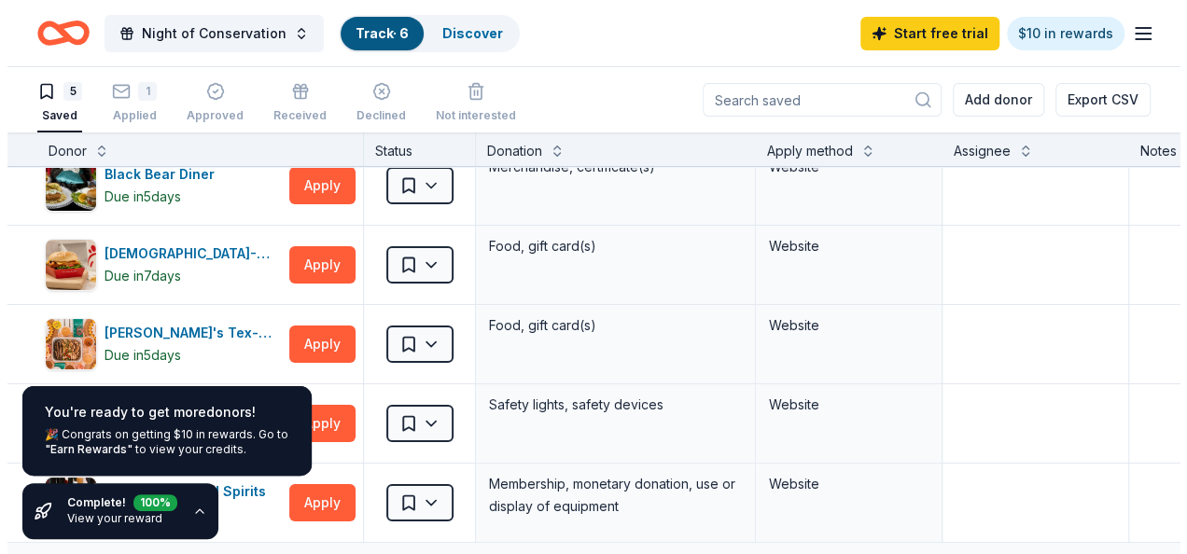
scroll to position [43, 0]
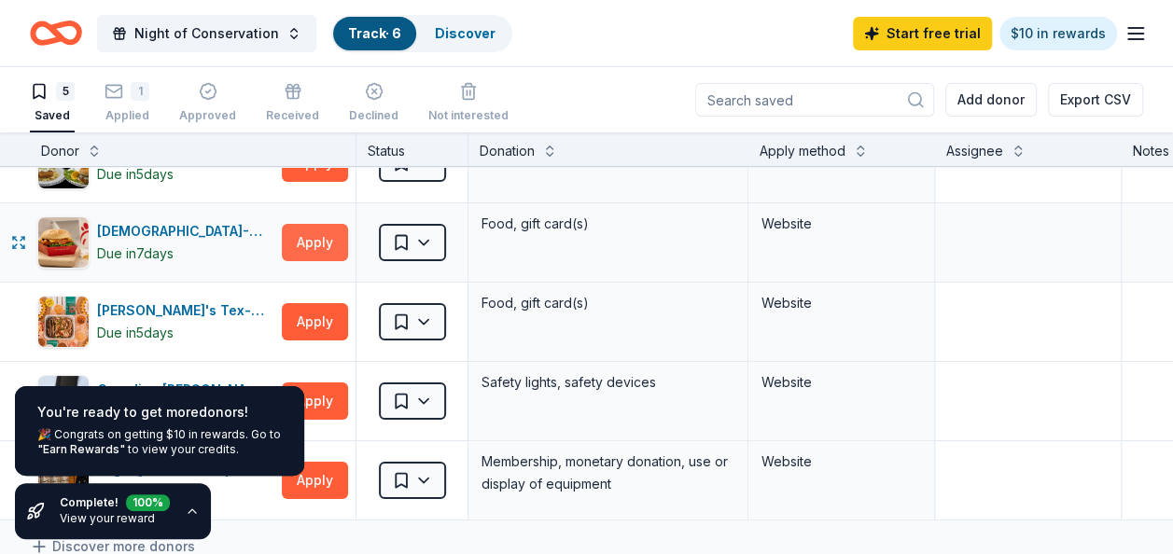
click at [307, 238] on button "Apply" at bounding box center [315, 242] width 66 height 37
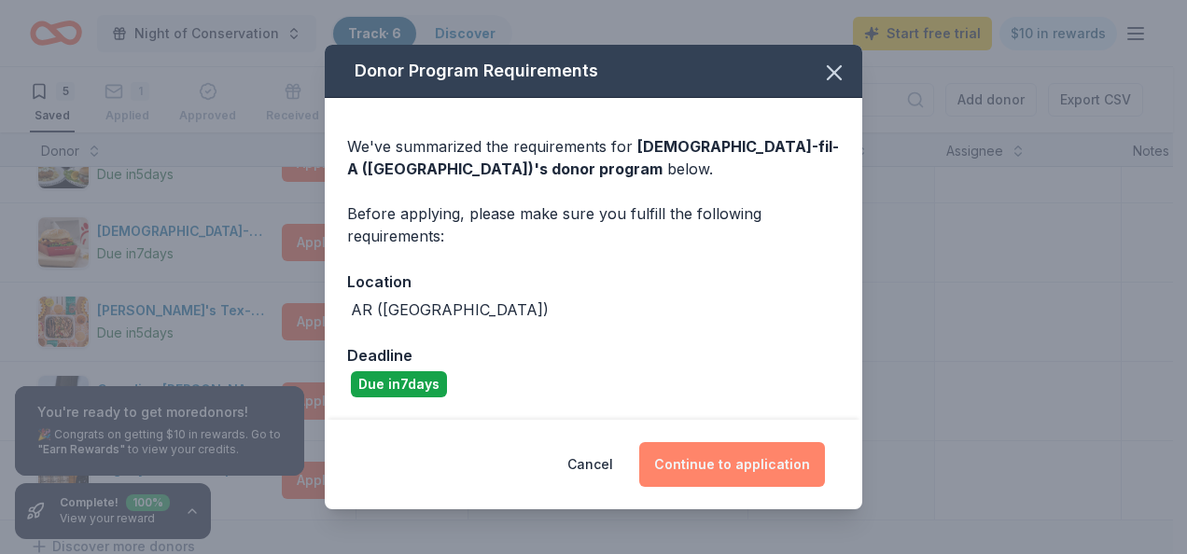
click at [757, 474] on button "Continue to application" at bounding box center [732, 464] width 186 height 45
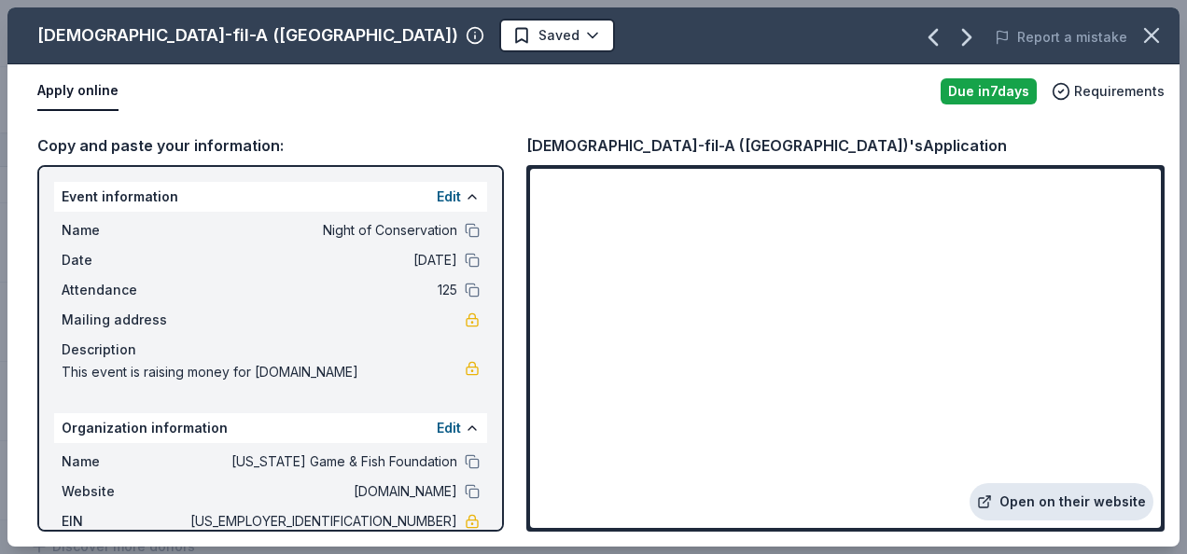
click at [1015, 498] on link "Open on their website" at bounding box center [1061, 501] width 184 height 37
click at [71, 91] on button "Apply online" at bounding box center [77, 91] width 81 height 39
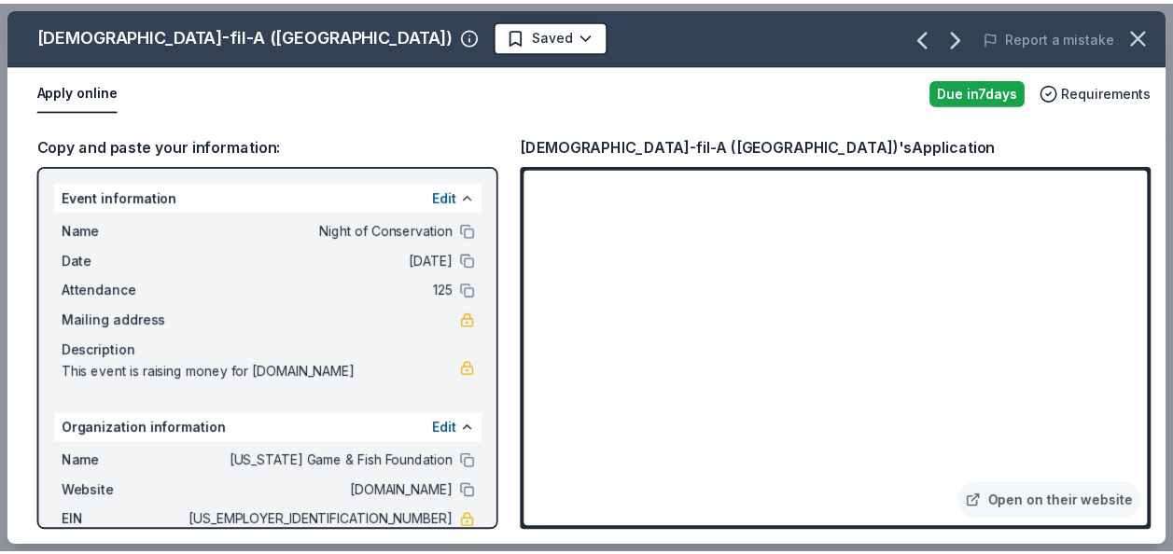
scroll to position [1394, 0]
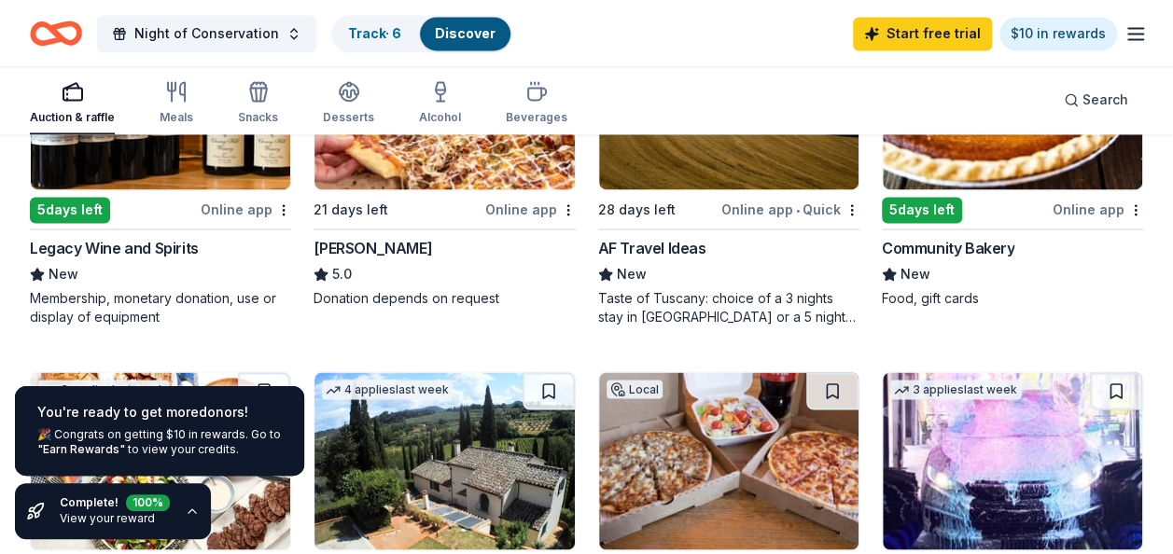
click at [145, 239] on div "Legacy Wine and Spirits" at bounding box center [114, 248] width 169 height 22
click at [685, 205] on div "28 days left" at bounding box center [657, 209] width 119 height 23
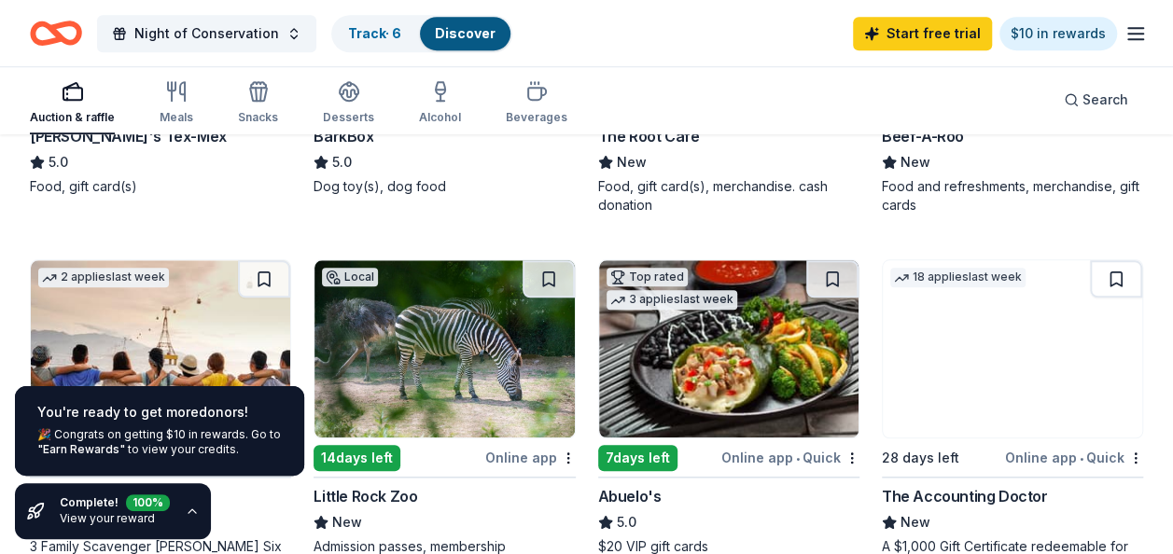
scroll to position [593, 0]
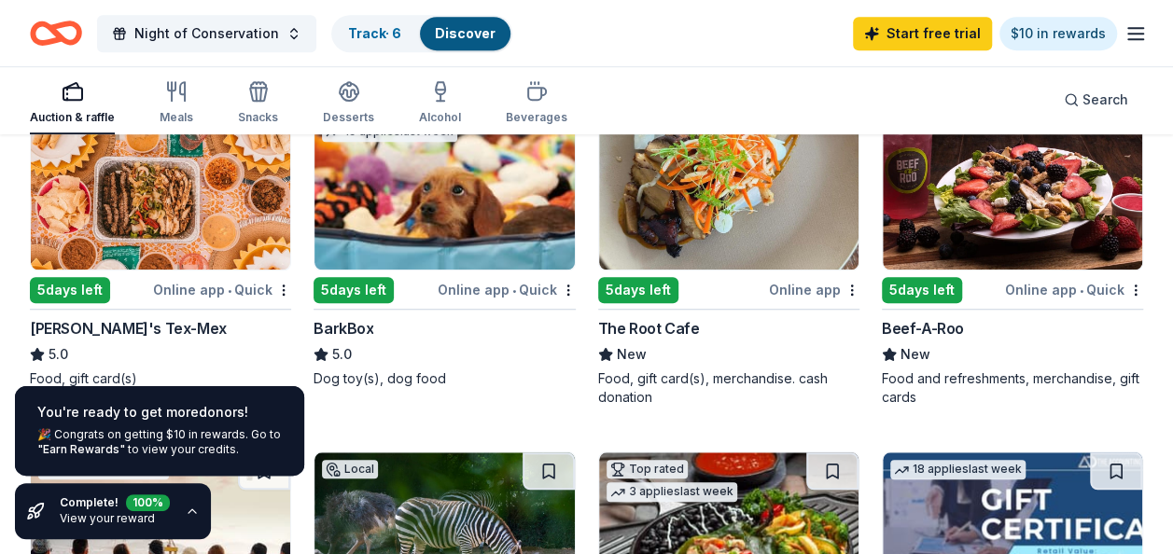
click at [480, 244] on img at bounding box center [443, 180] width 259 height 177
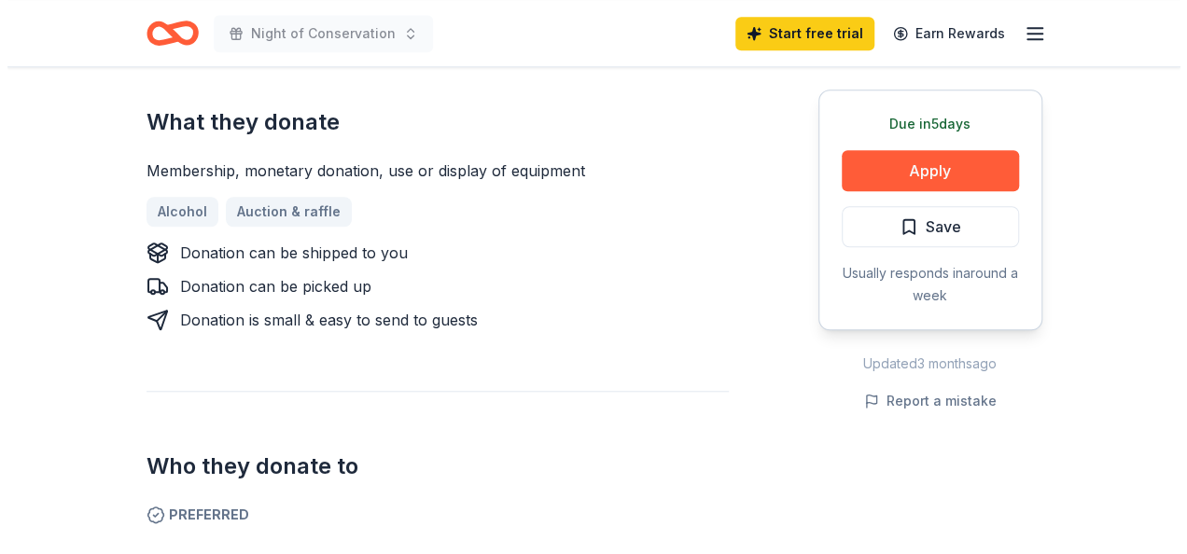
scroll to position [737, 0]
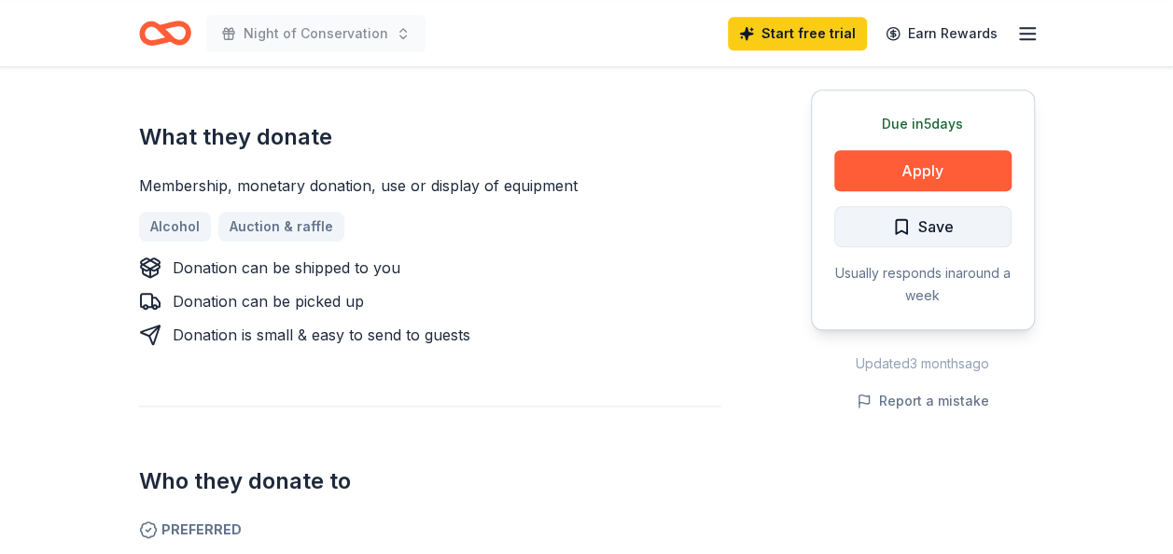
click at [898, 225] on span "Save" at bounding box center [923, 227] width 62 height 24
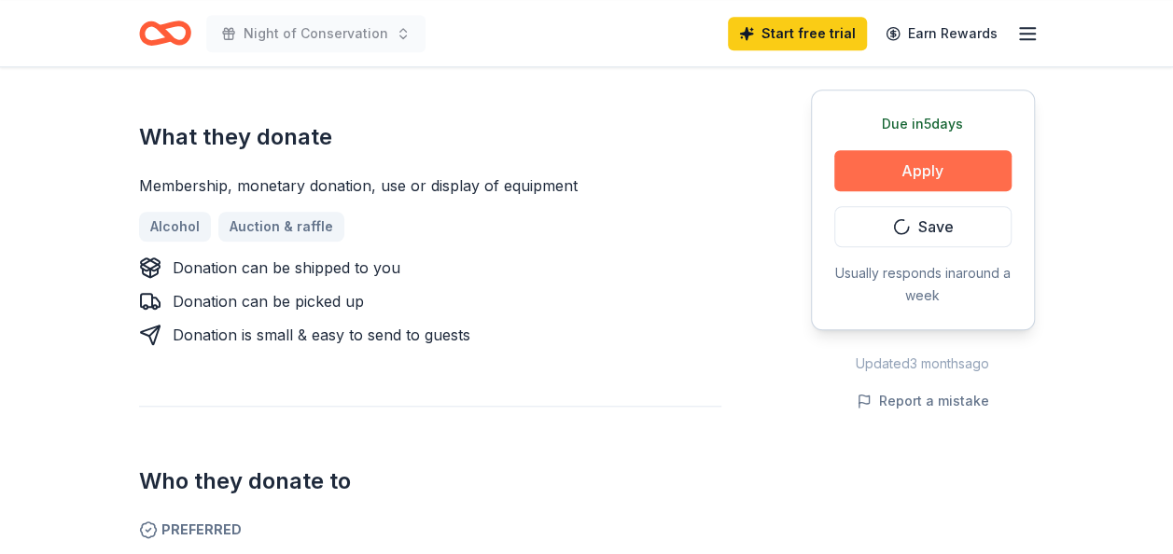
click at [925, 163] on button "Apply" at bounding box center [922, 170] width 177 height 41
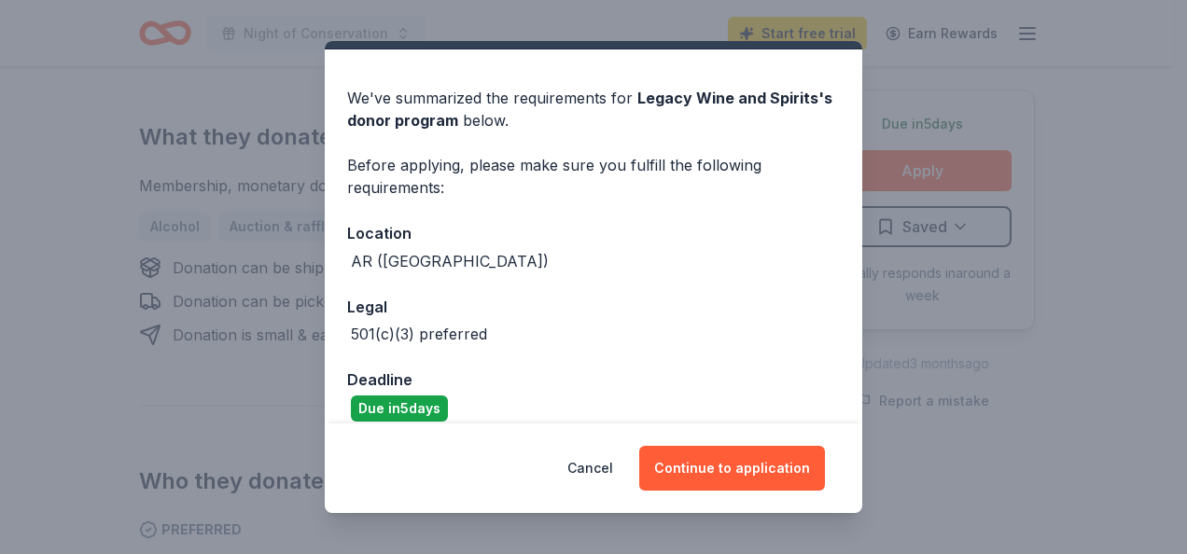
scroll to position [65, 0]
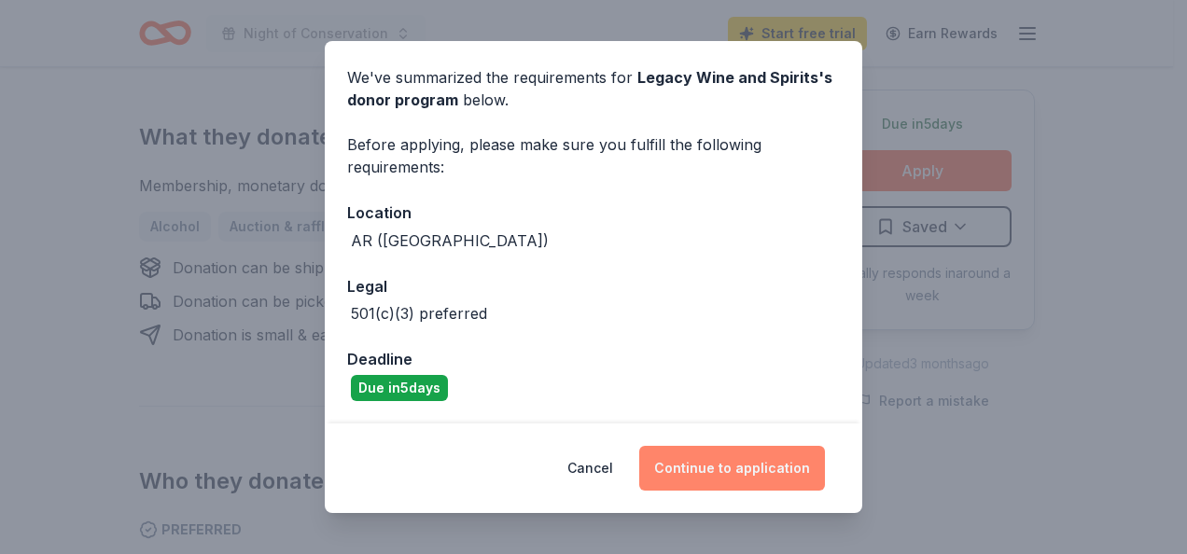
click at [737, 461] on button "Continue to application" at bounding box center [732, 468] width 186 height 45
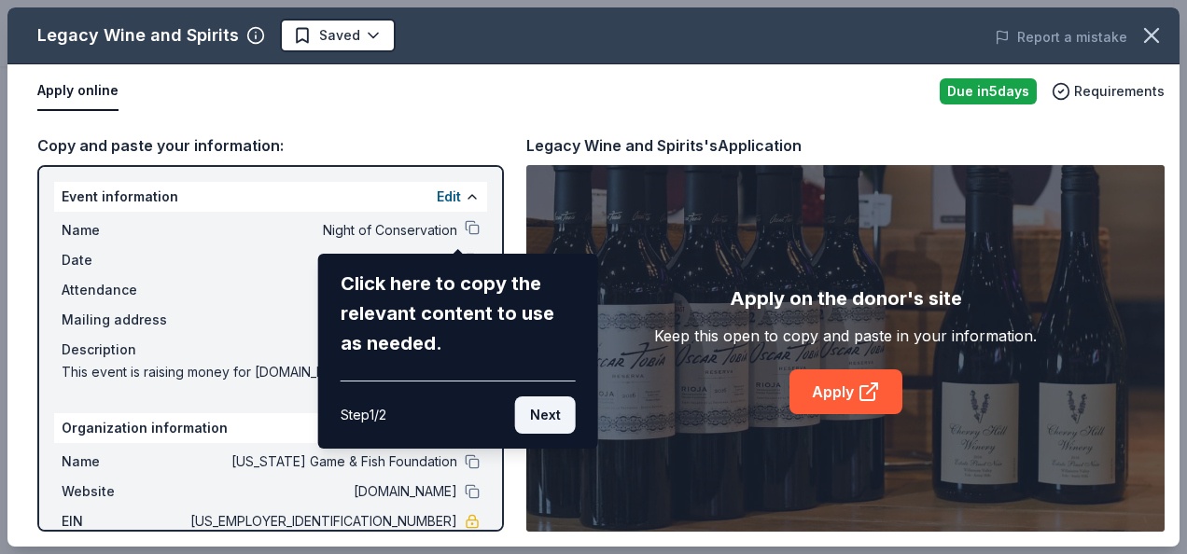
click at [556, 420] on button "Next" at bounding box center [545, 415] width 61 height 37
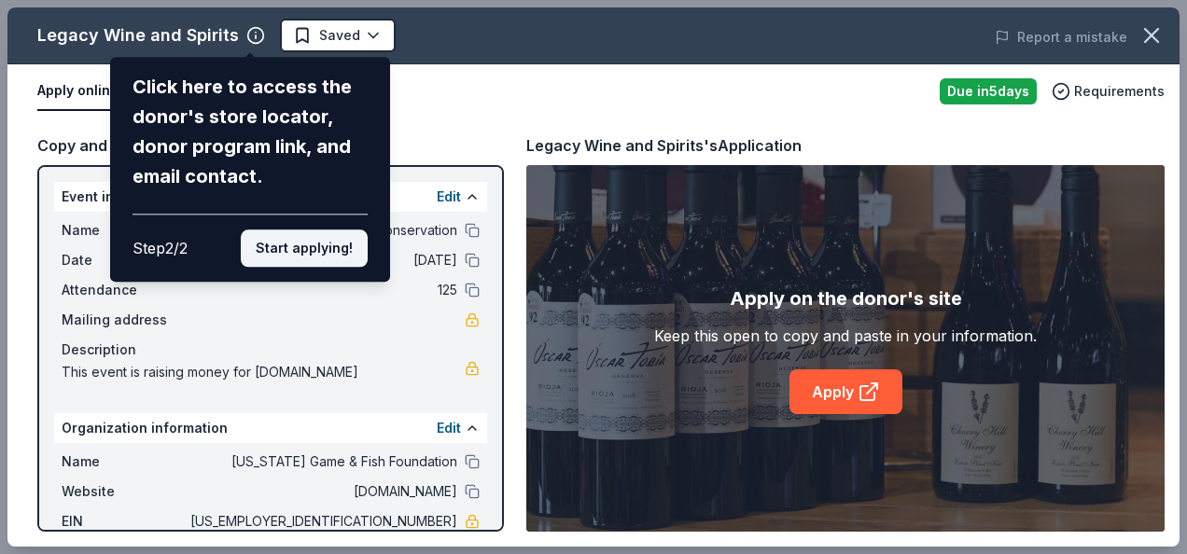
click at [320, 244] on button "Start applying!" at bounding box center [304, 248] width 127 height 37
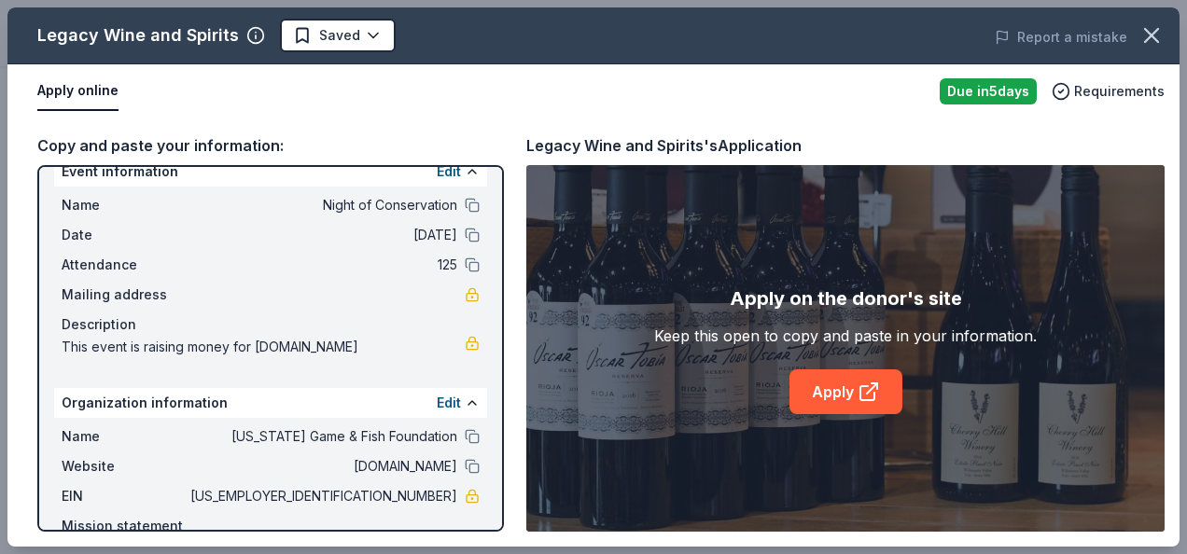
scroll to position [0, 0]
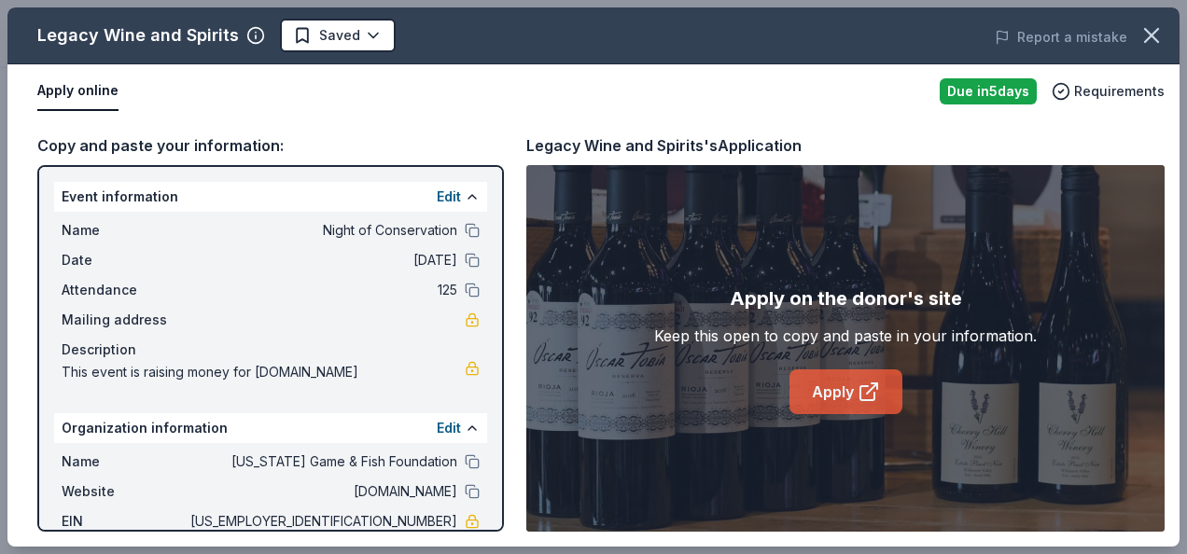
click at [851, 389] on link "Apply" at bounding box center [845, 392] width 113 height 45
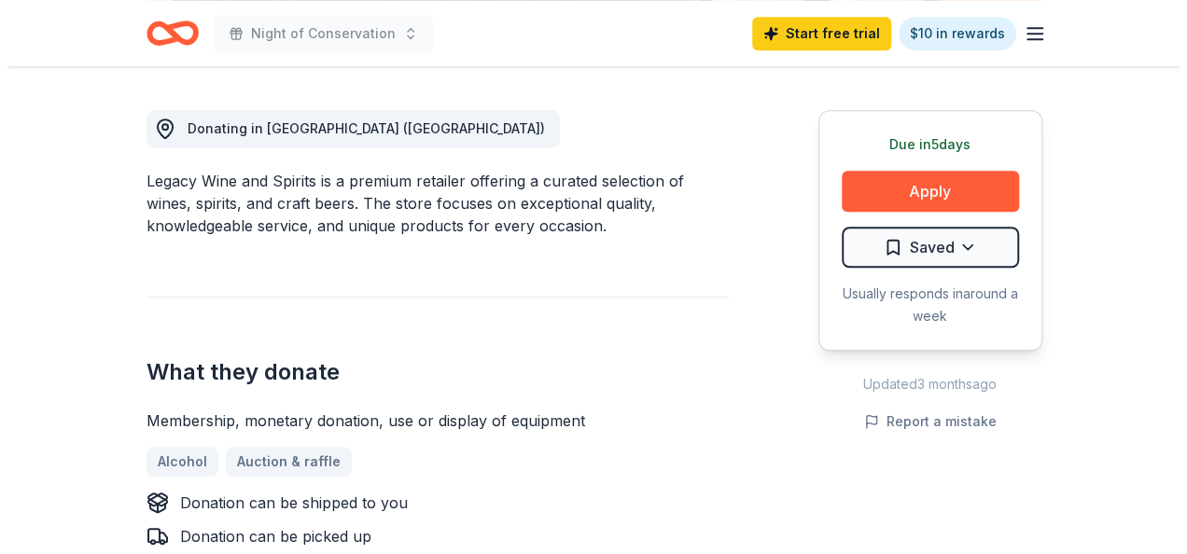
scroll to position [526, 0]
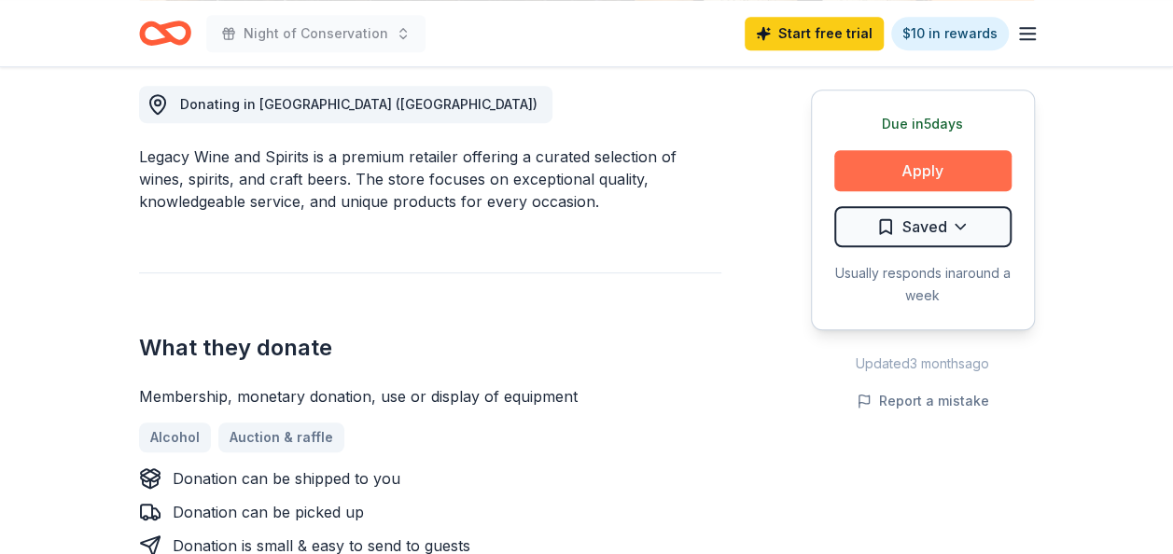
click at [912, 168] on button "Apply" at bounding box center [922, 170] width 177 height 41
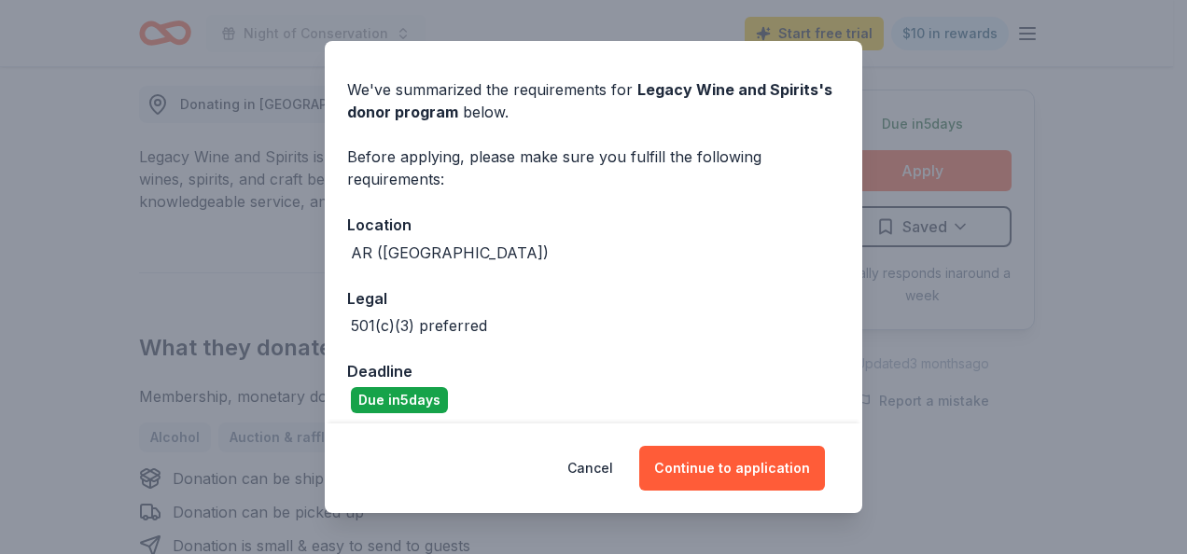
scroll to position [65, 0]
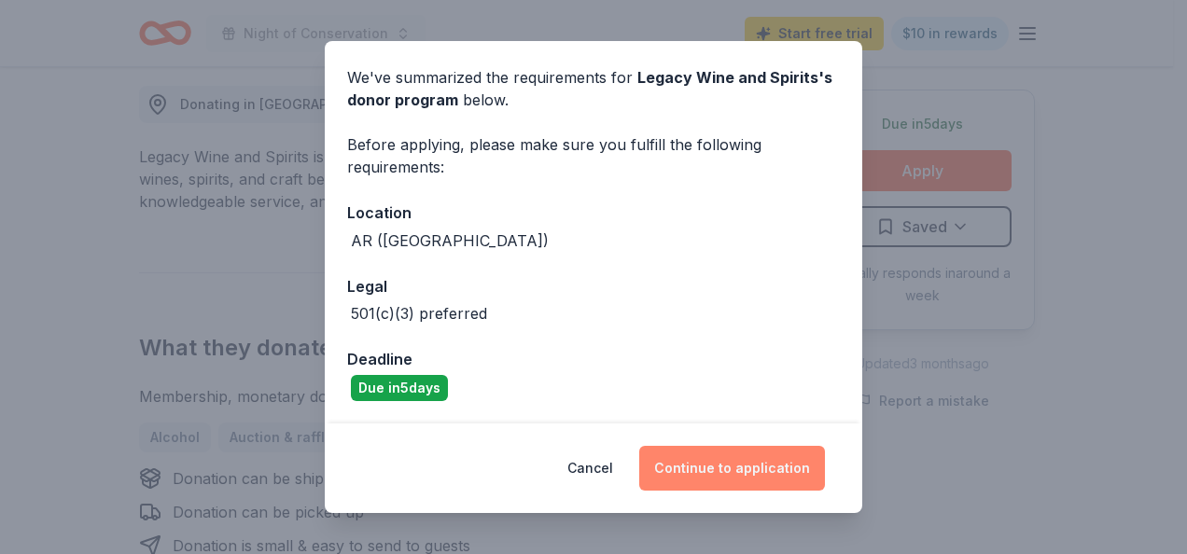
click at [746, 466] on button "Continue to application" at bounding box center [732, 468] width 186 height 45
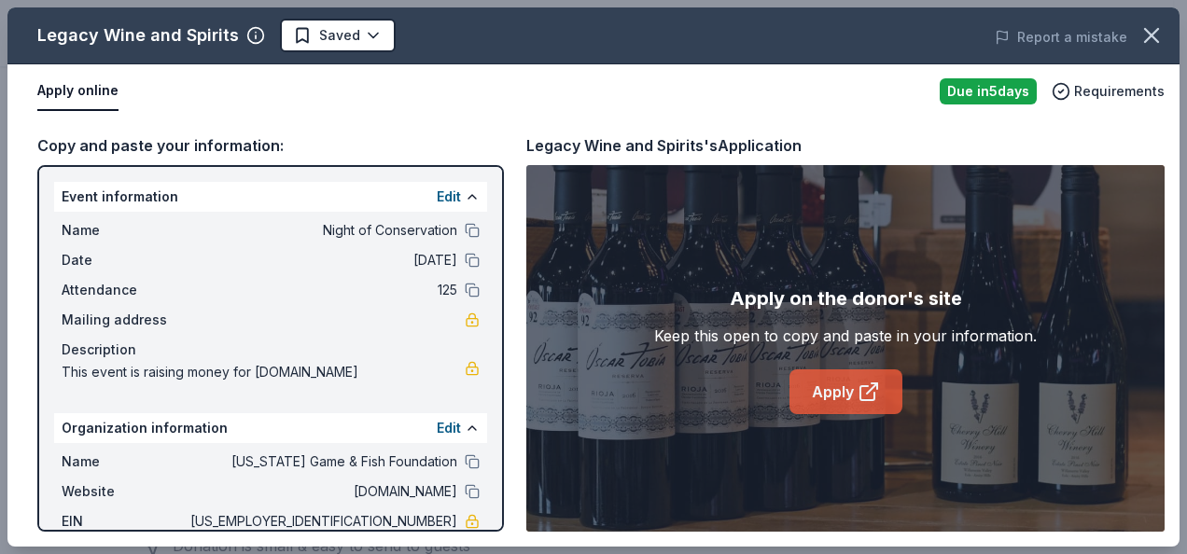
click at [849, 388] on link "Apply" at bounding box center [845, 392] width 113 height 45
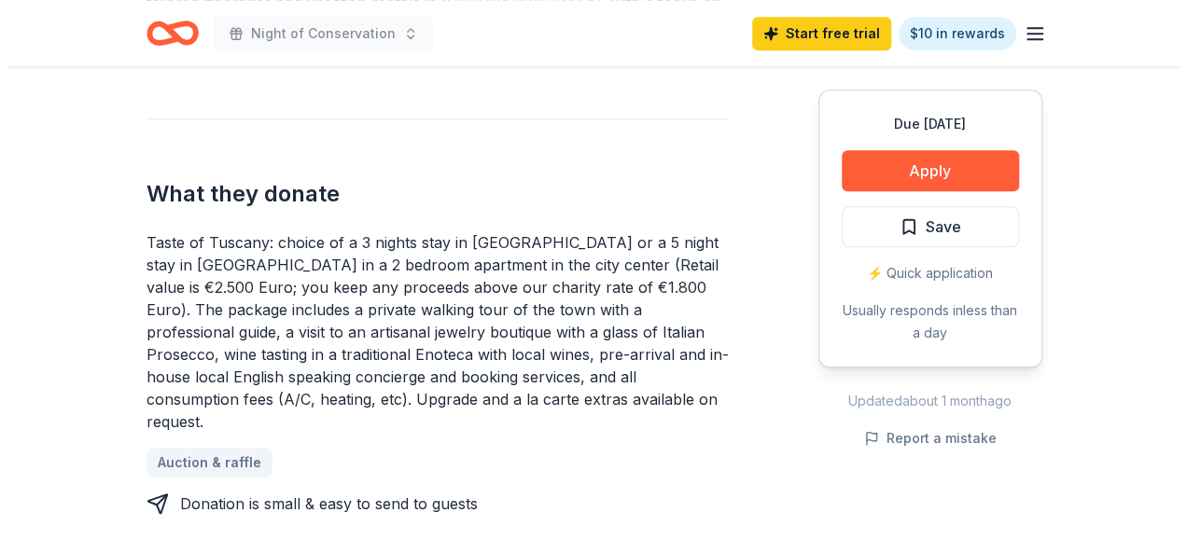
scroll to position [689, 0]
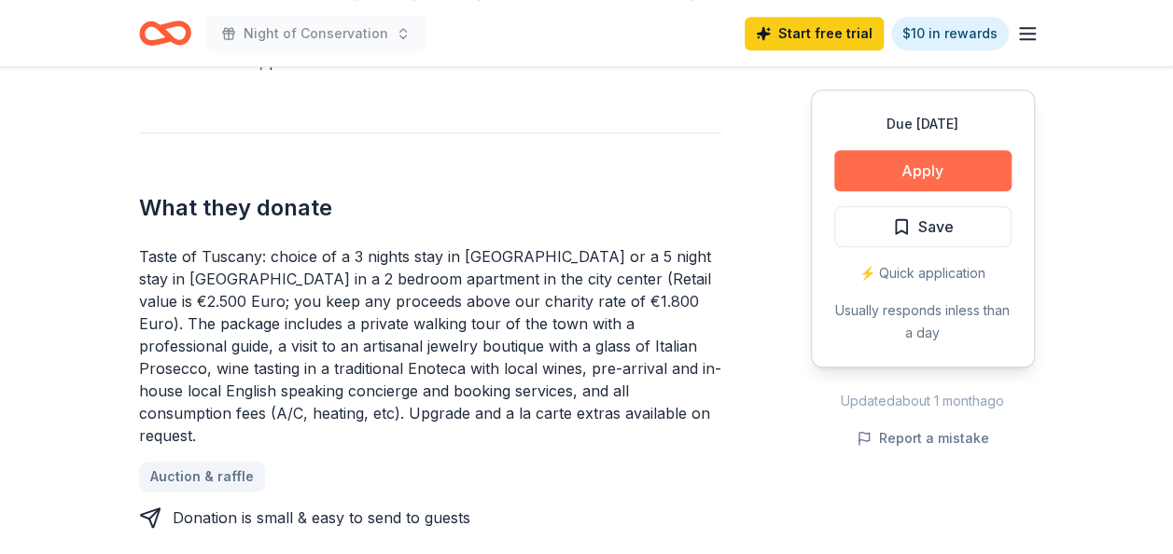
click at [908, 166] on button "Apply" at bounding box center [922, 170] width 177 height 41
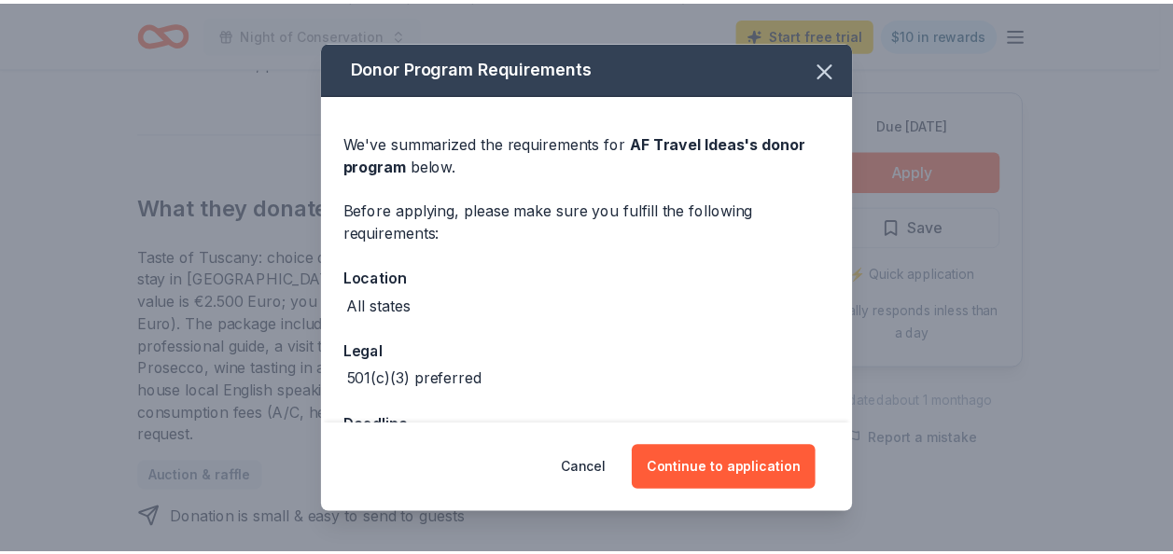
scroll to position [65, 0]
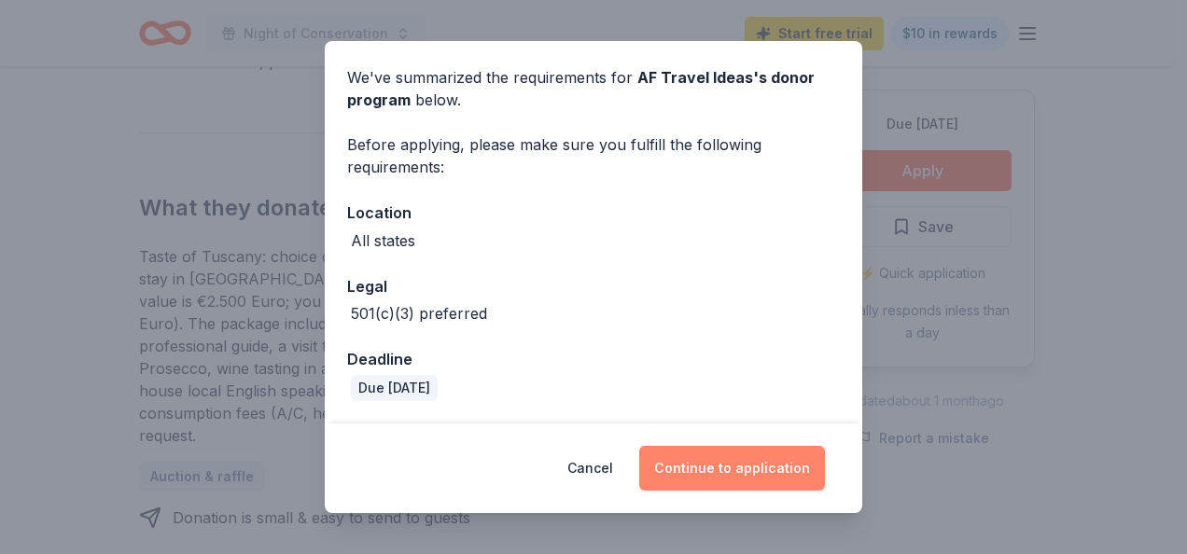
click at [761, 474] on button "Continue to application" at bounding box center [732, 468] width 186 height 45
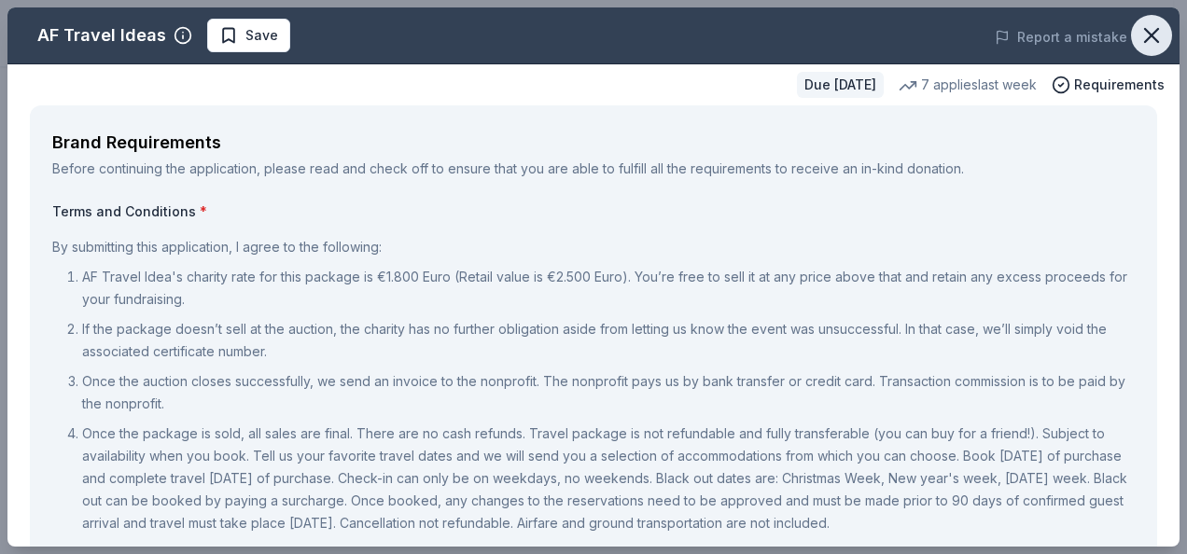
click at [1139, 31] on icon "button" at bounding box center [1151, 35] width 26 height 26
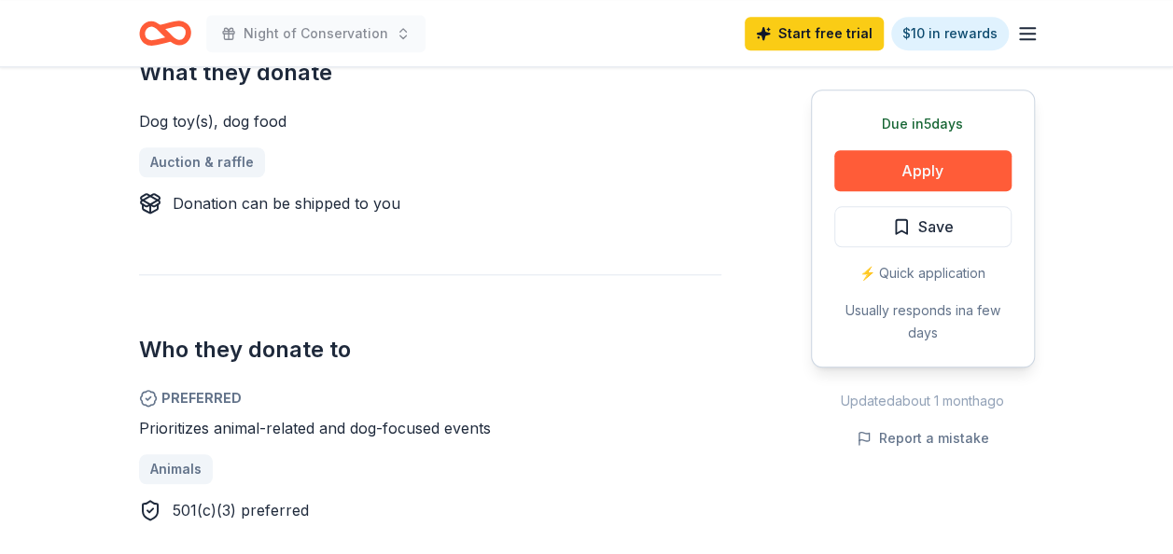
scroll to position [25, 0]
